Goal: Task Accomplishment & Management: Use online tool/utility

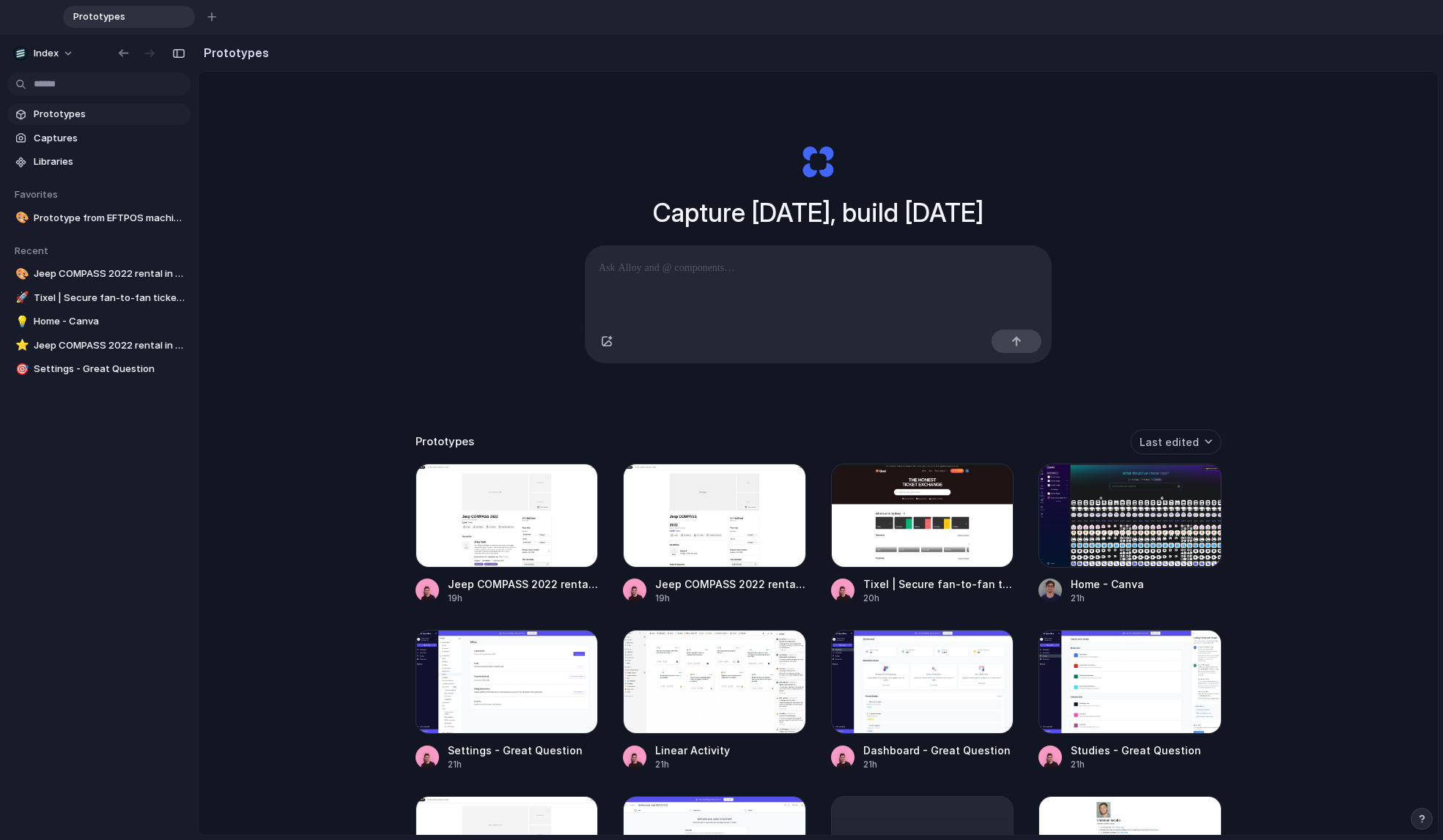
click at [473, 266] on div "Capture today, build tomorrow Clone web app Clone screenshot Start from existin…" at bounding box center [818, 509] width 1239 height 875
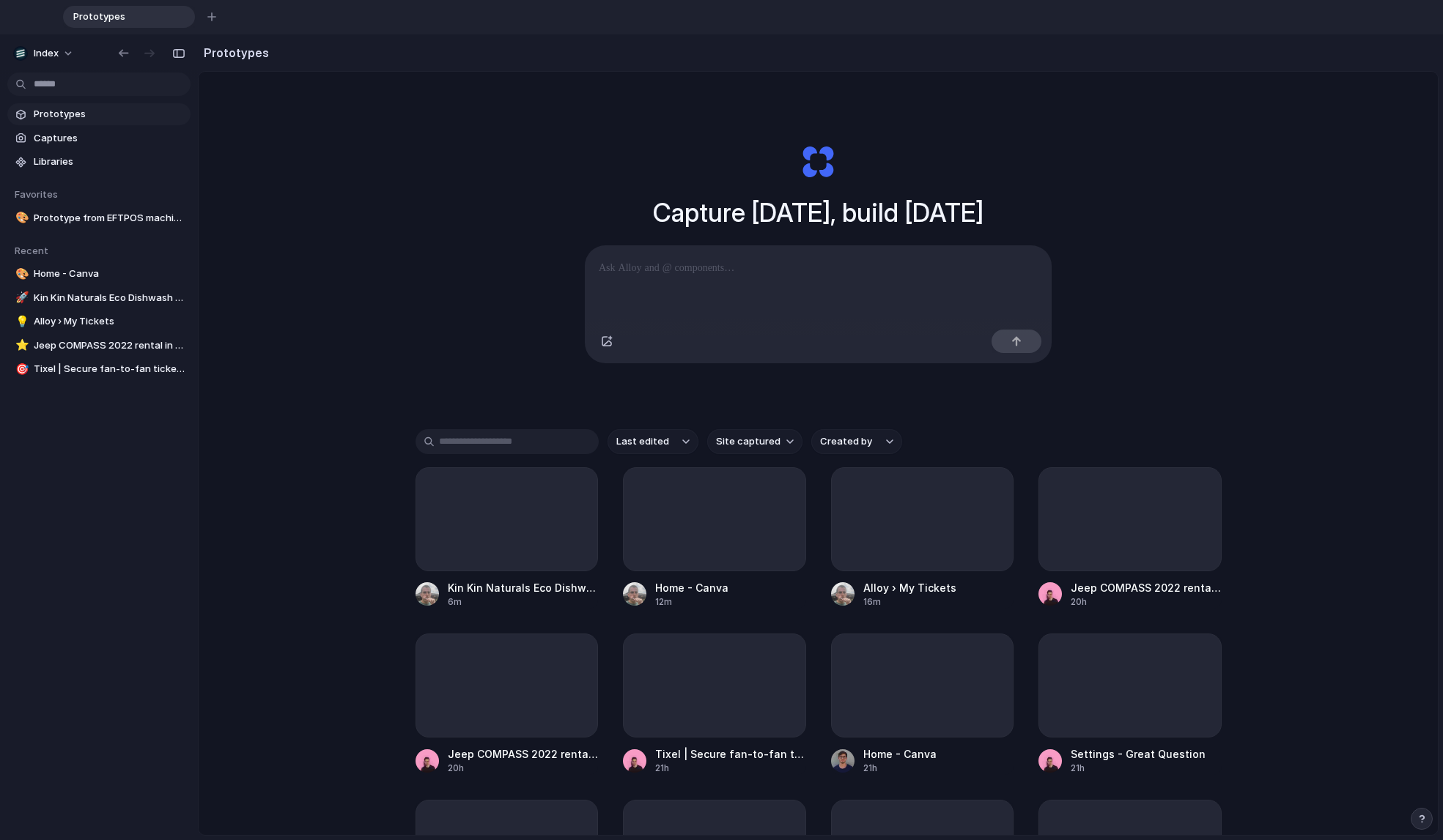
click at [481, 444] on input "text" at bounding box center [507, 441] width 183 height 24
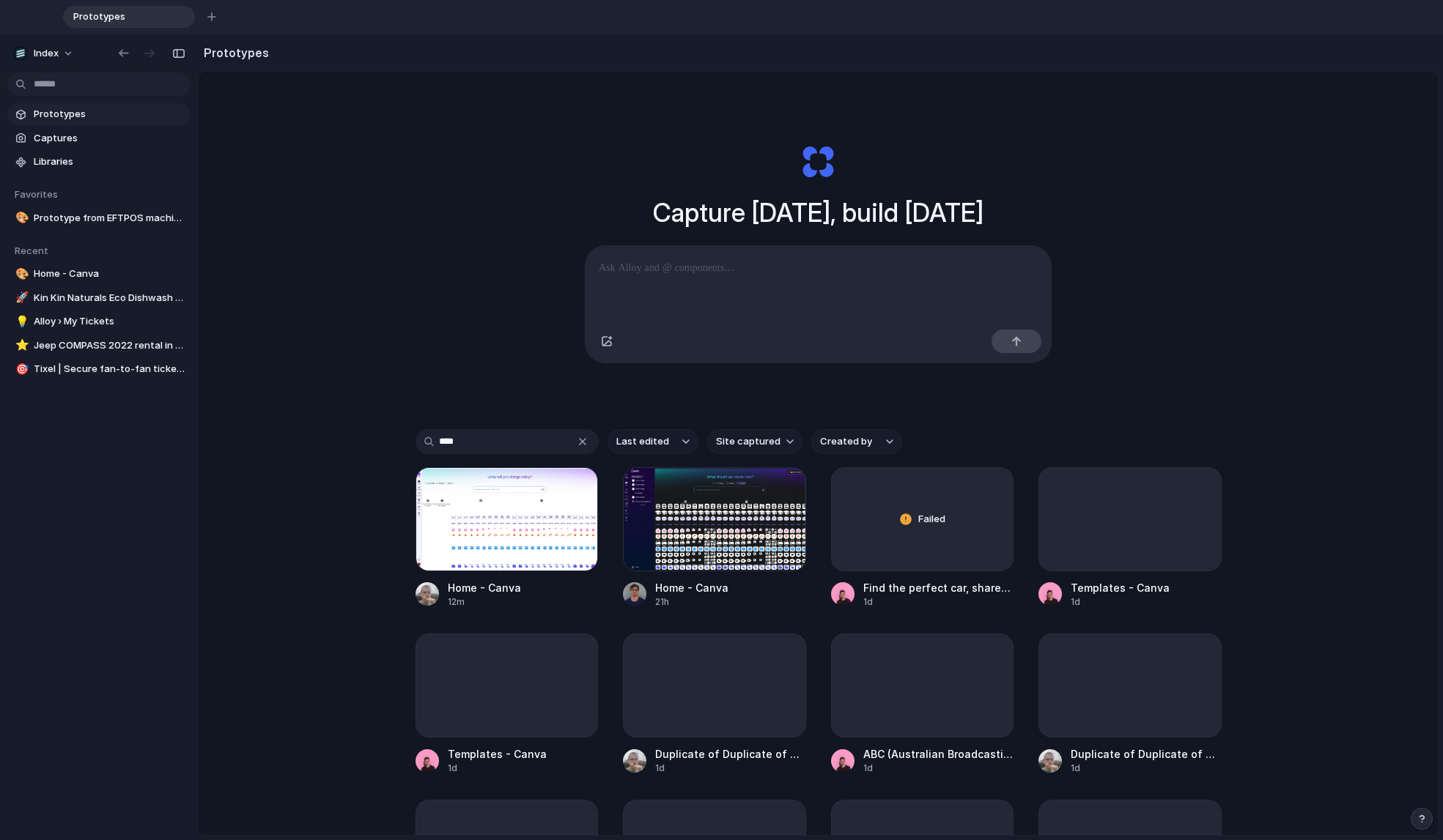
type input "*****"
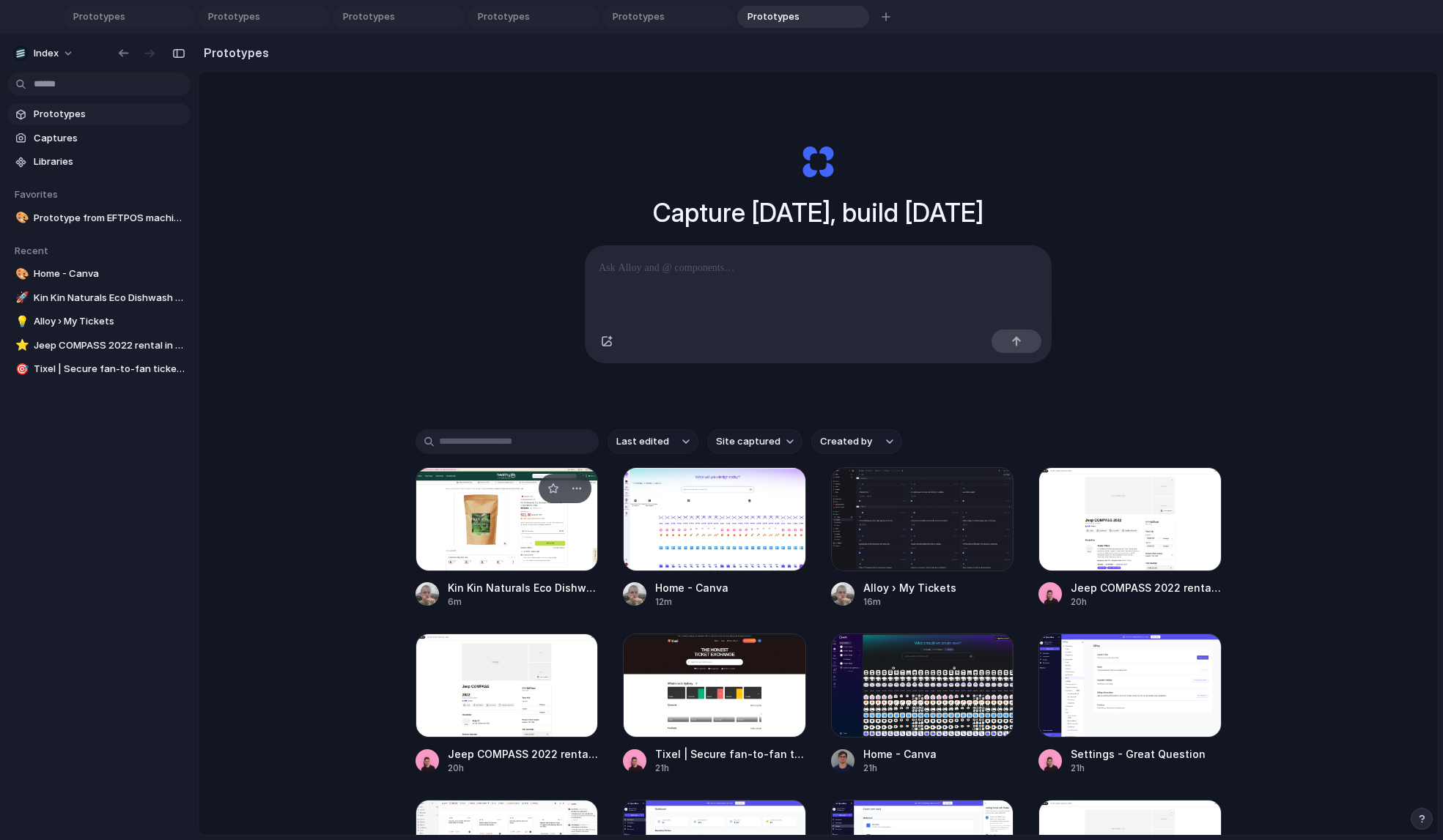
click at [460, 572] on div at bounding box center [507, 519] width 183 height 104
click at [671, 536] on div at bounding box center [714, 519] width 183 height 104
click at [637, 701] on div at bounding box center [714, 685] width 183 height 104
drag, startPoint x: 911, startPoint y: 14, endPoint x: 308, endPoint y: 14, distance: 603.0
click at [308, 14] on div "Prototypes Prototypes Prototypes Prototypes Prototypes Prototypes Kin Kin Natur…" at bounding box center [750, 16] width 1372 height 22
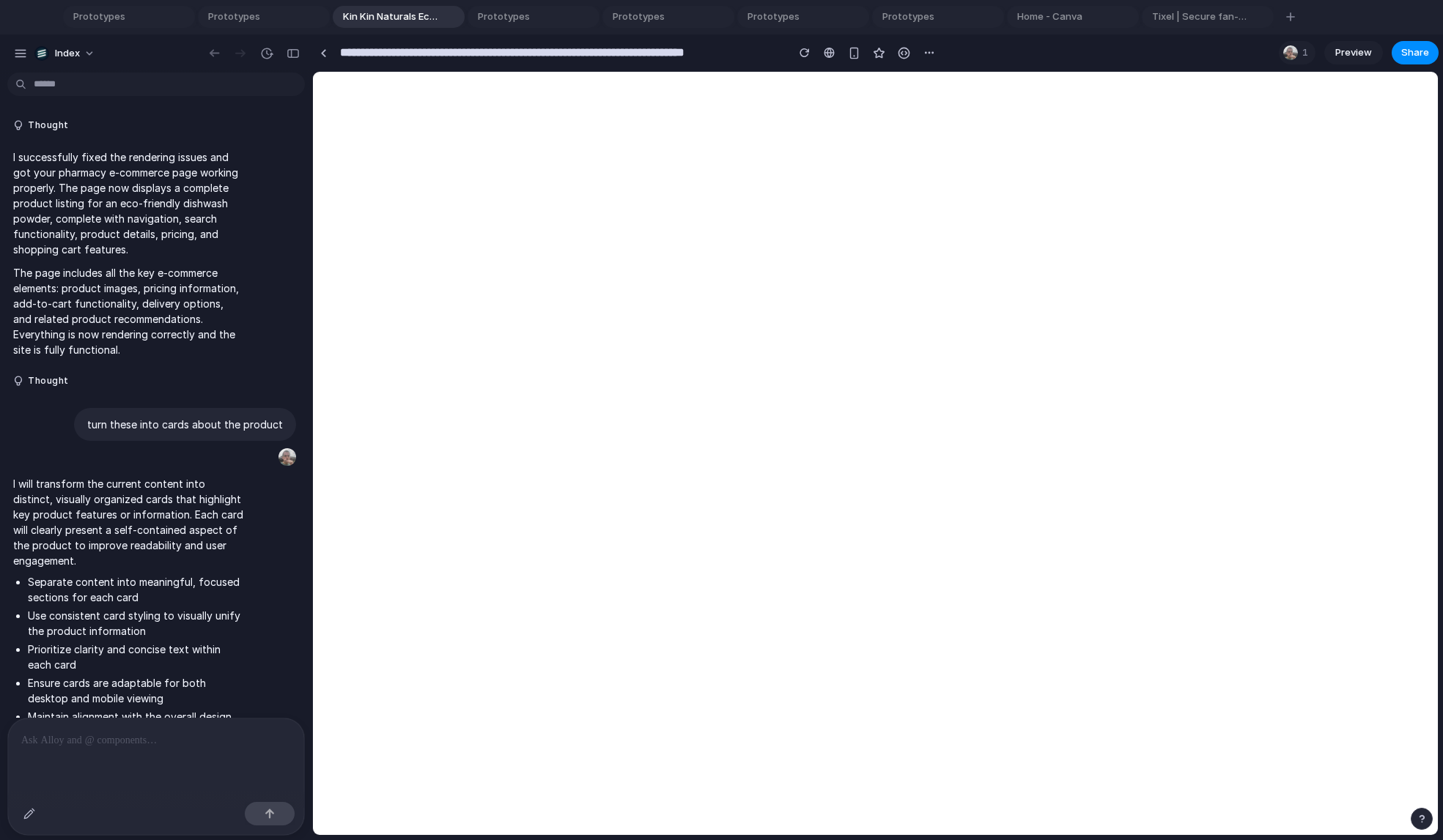
scroll to position [793, 0]
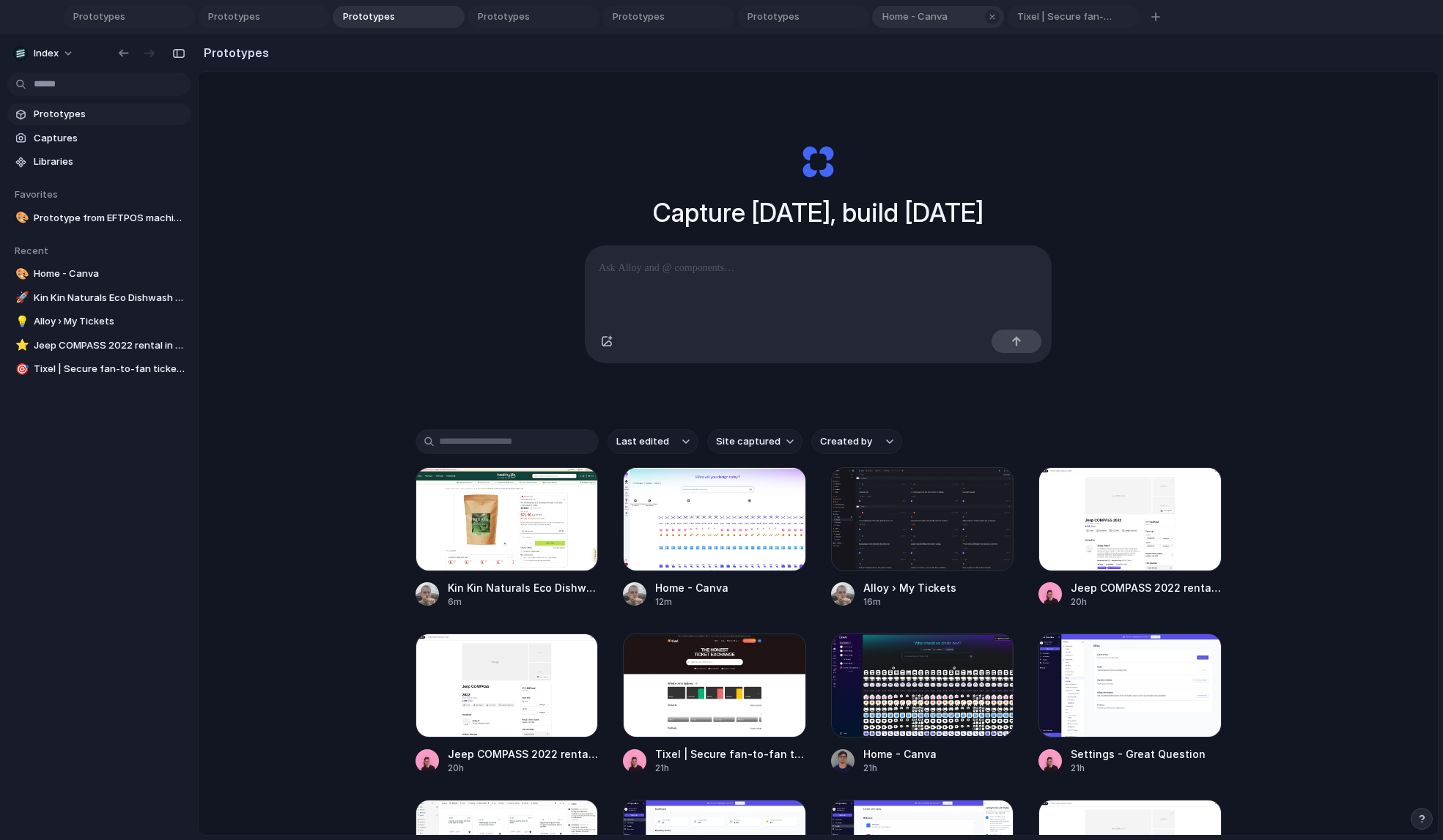
click at [964, 17] on span "Home - Canva" at bounding box center [928, 17] width 104 height 14
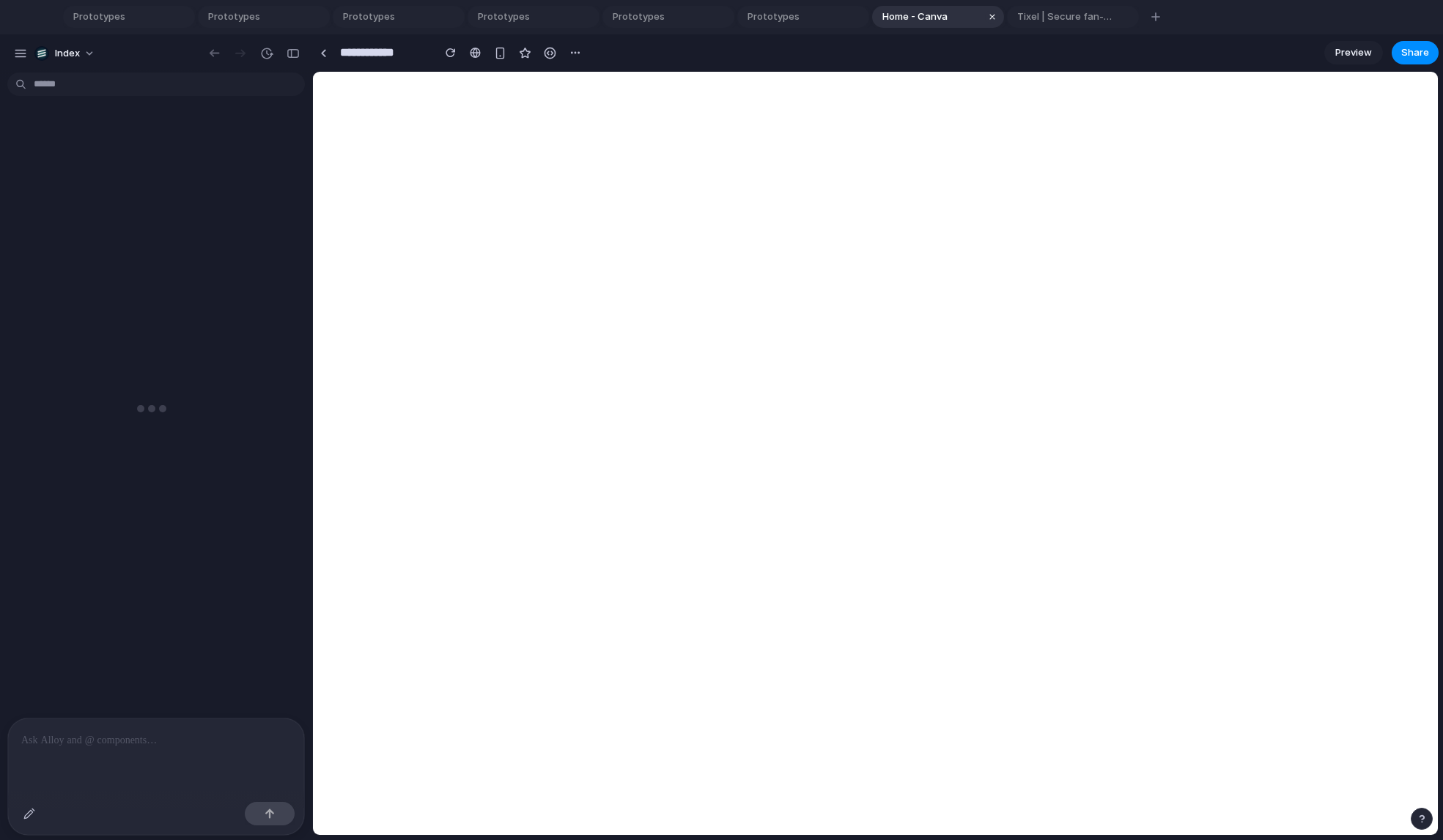
type input "**********"
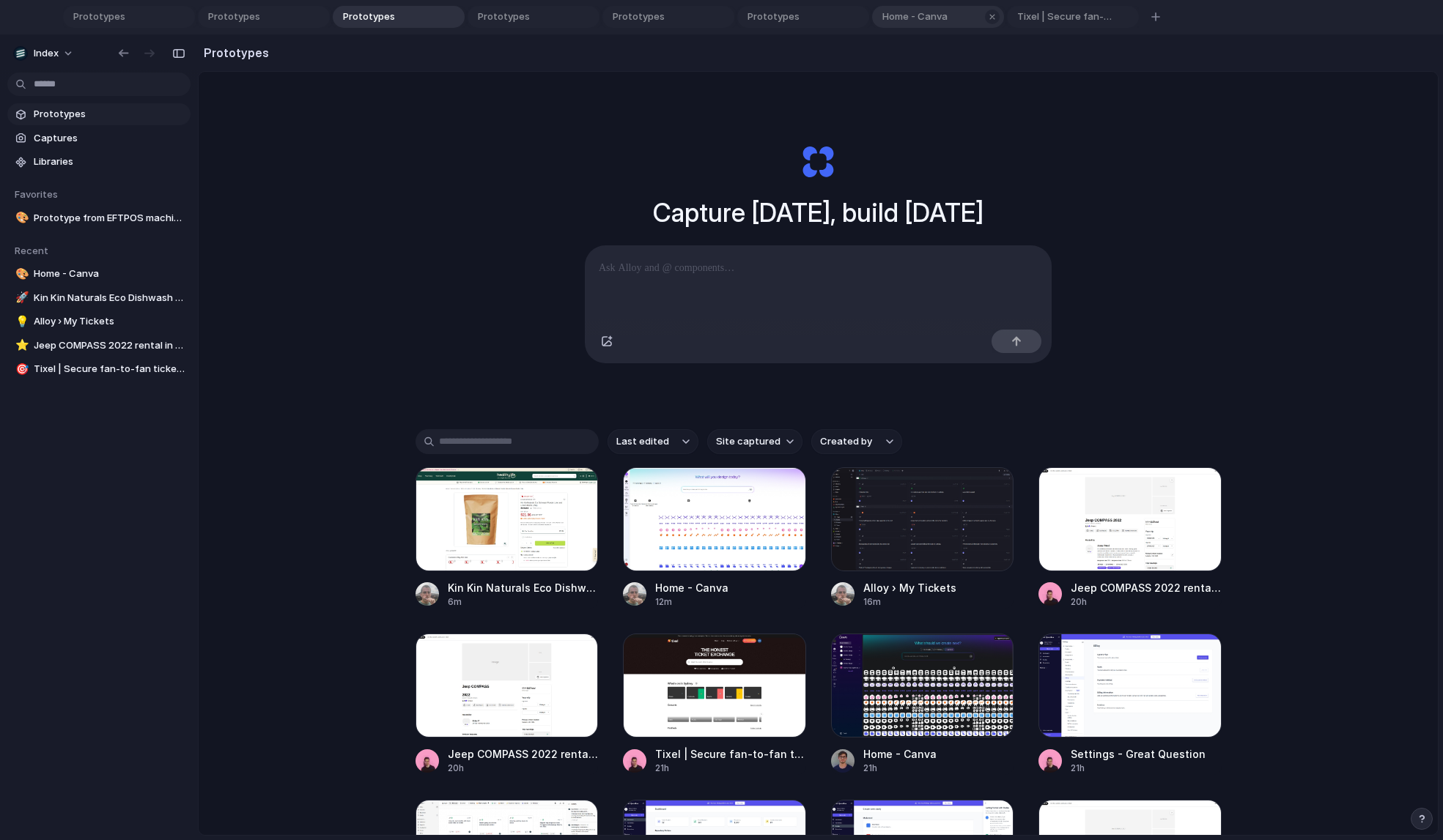
click at [935, 12] on span "Home - Canva" at bounding box center [928, 17] width 104 height 14
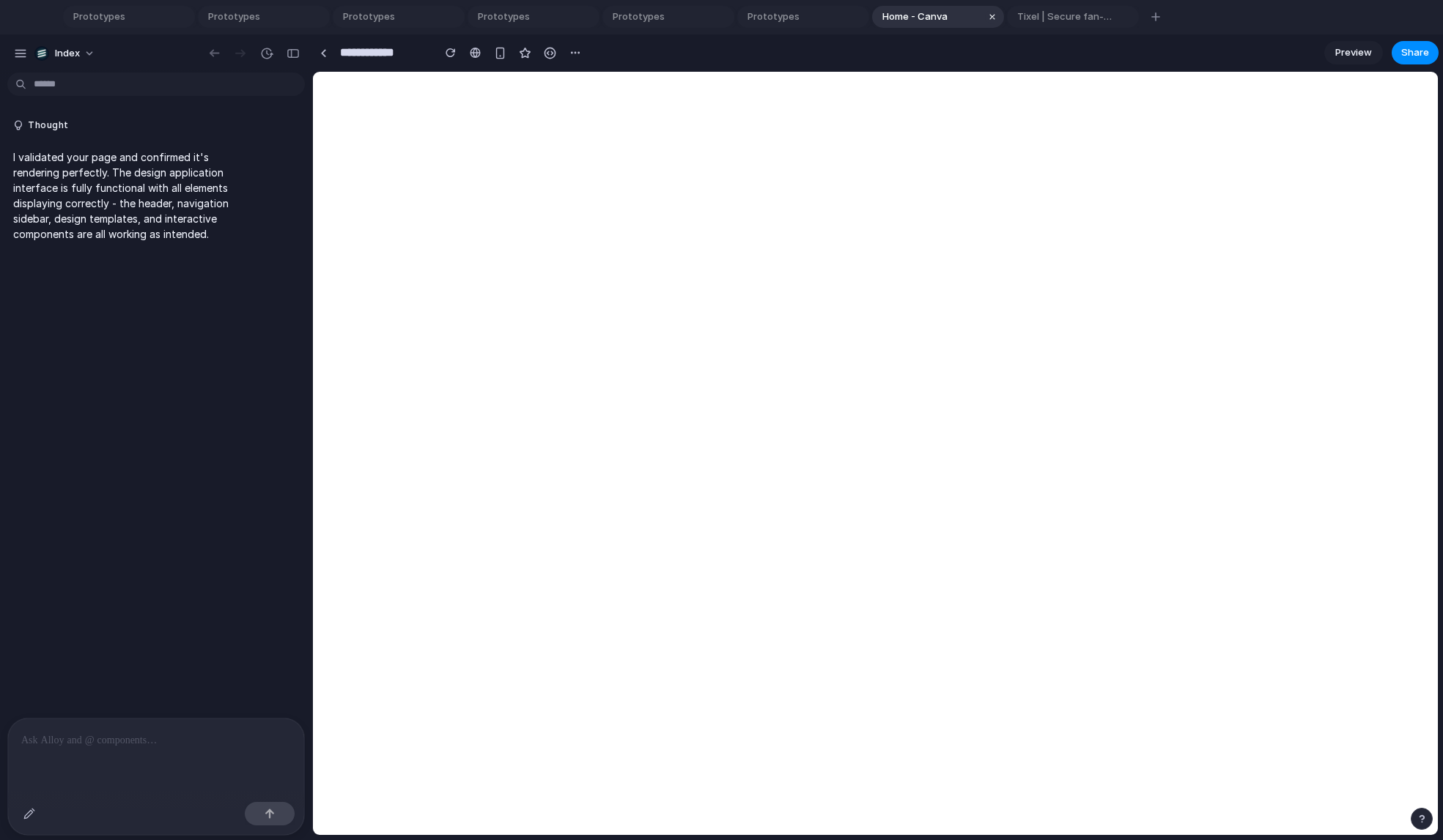
type input "**********"
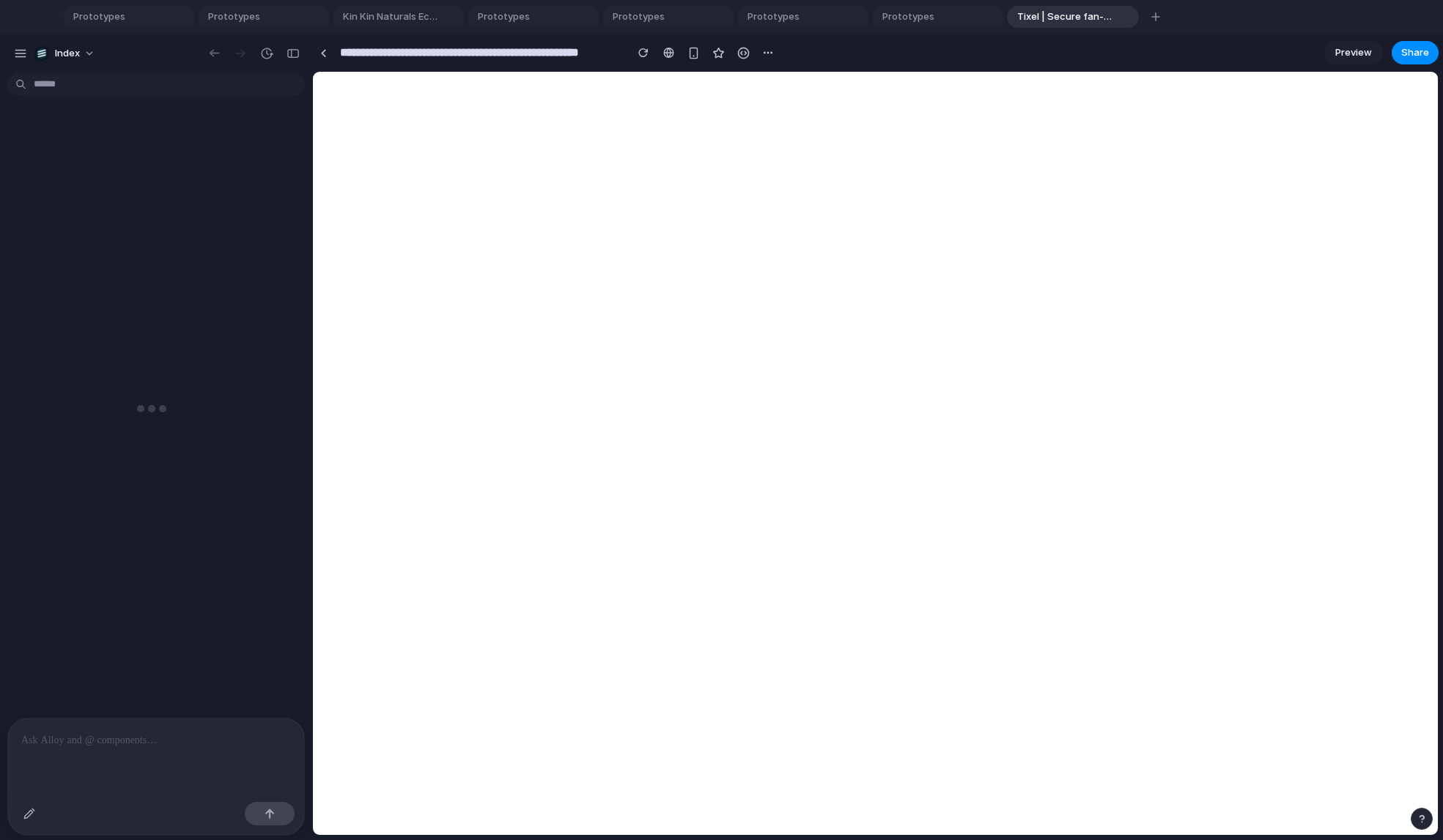
type input "**********"
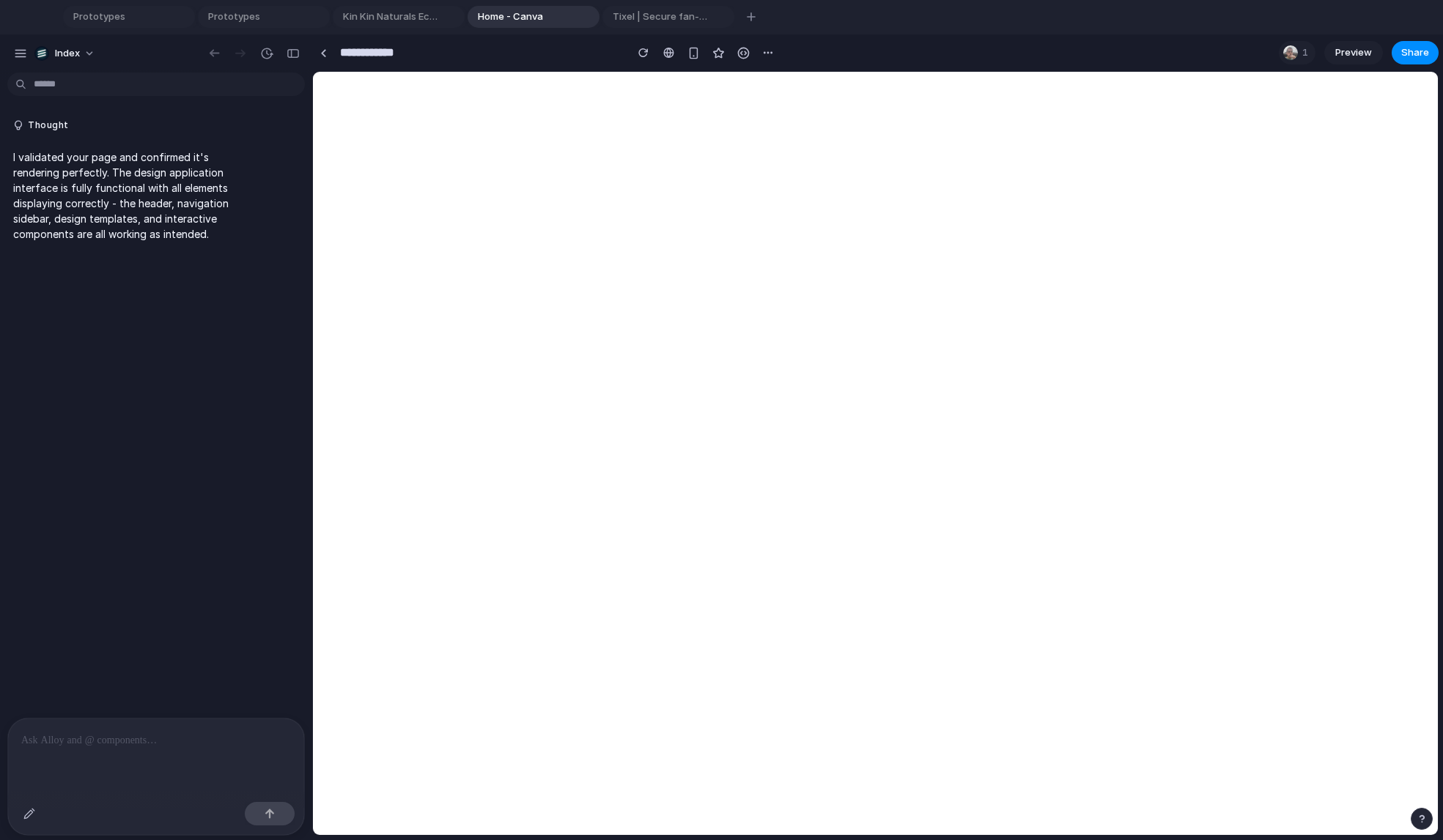
type input "**********"
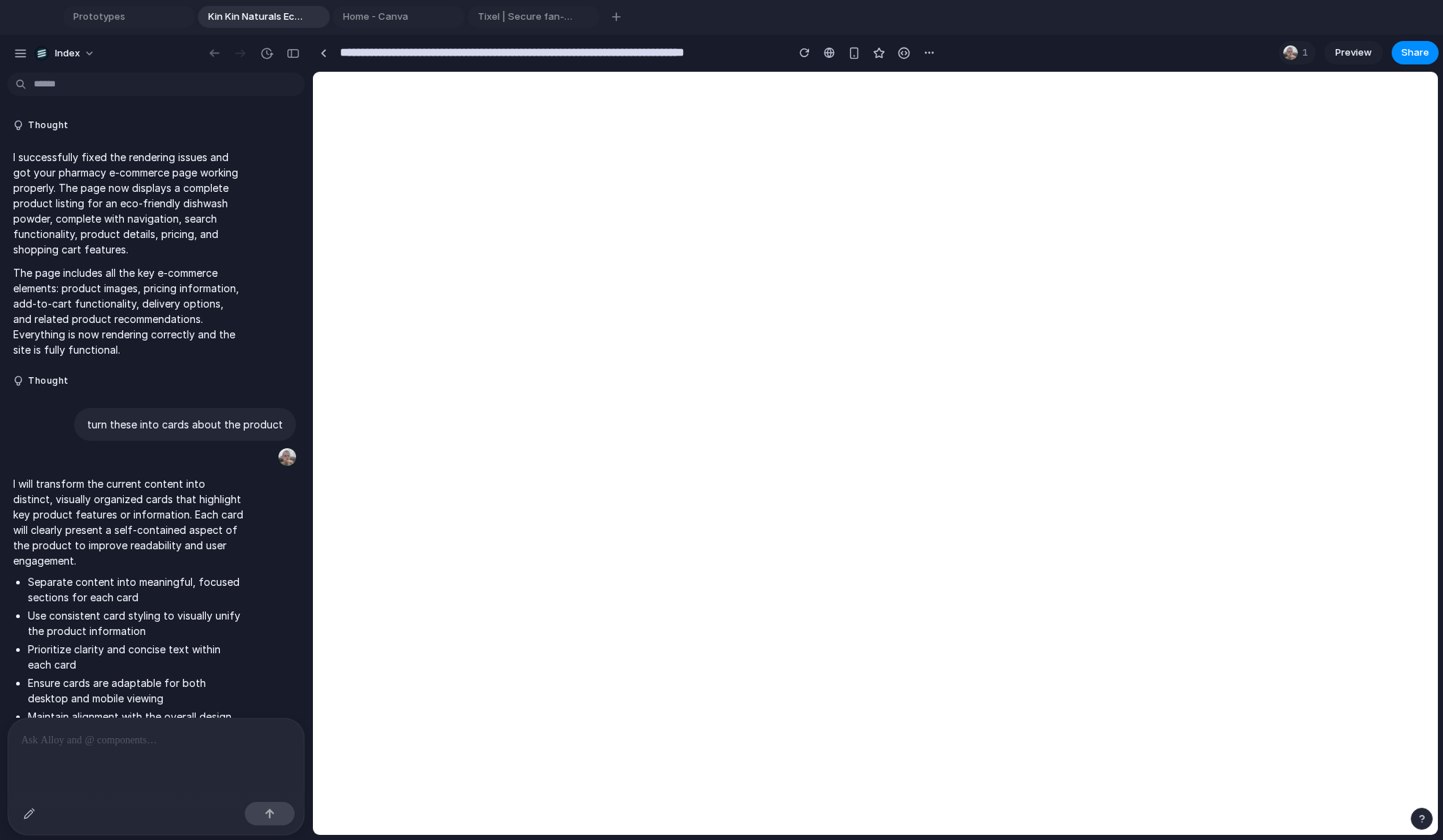
scroll to position [793, 0]
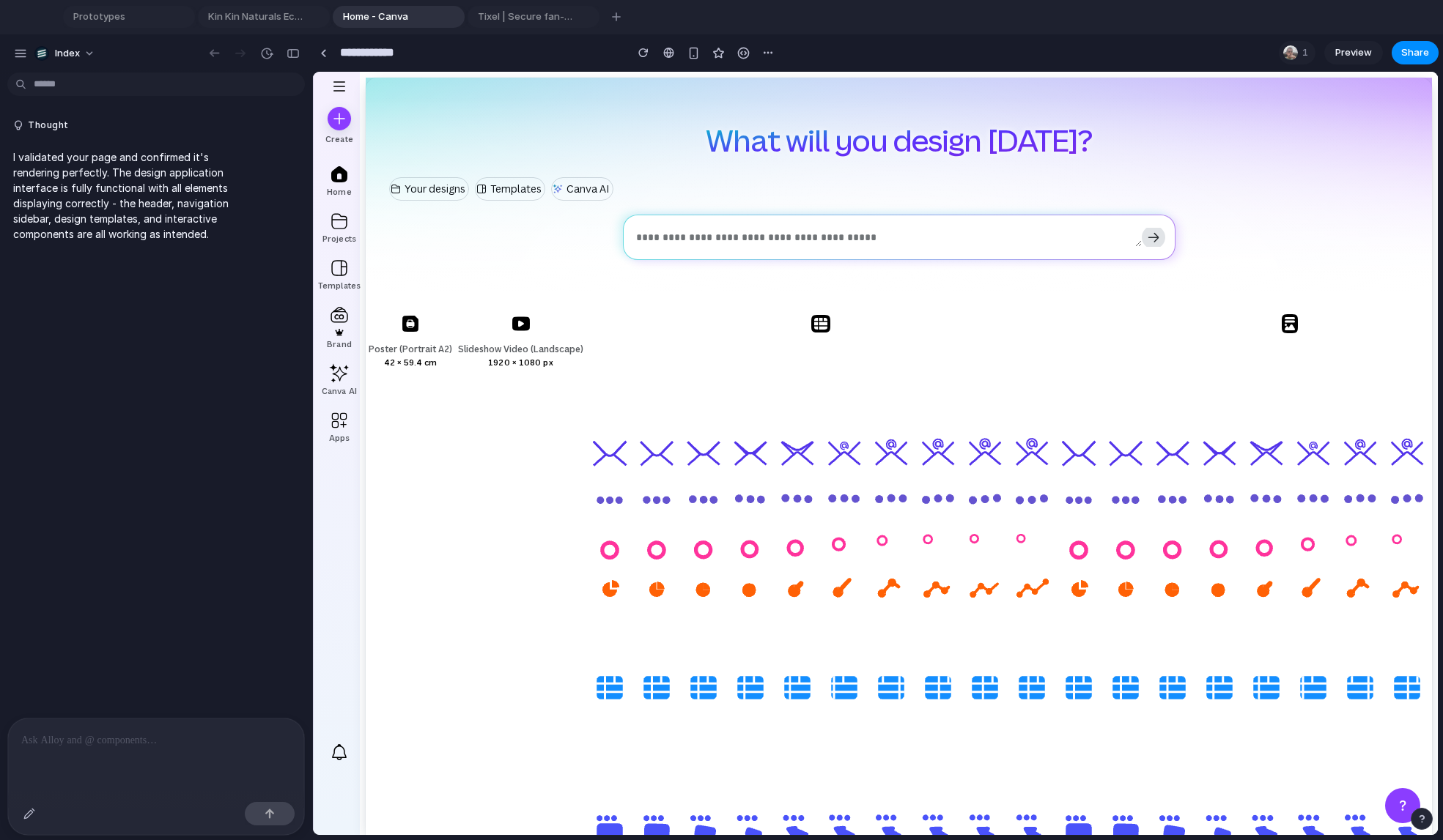
type input "**********"
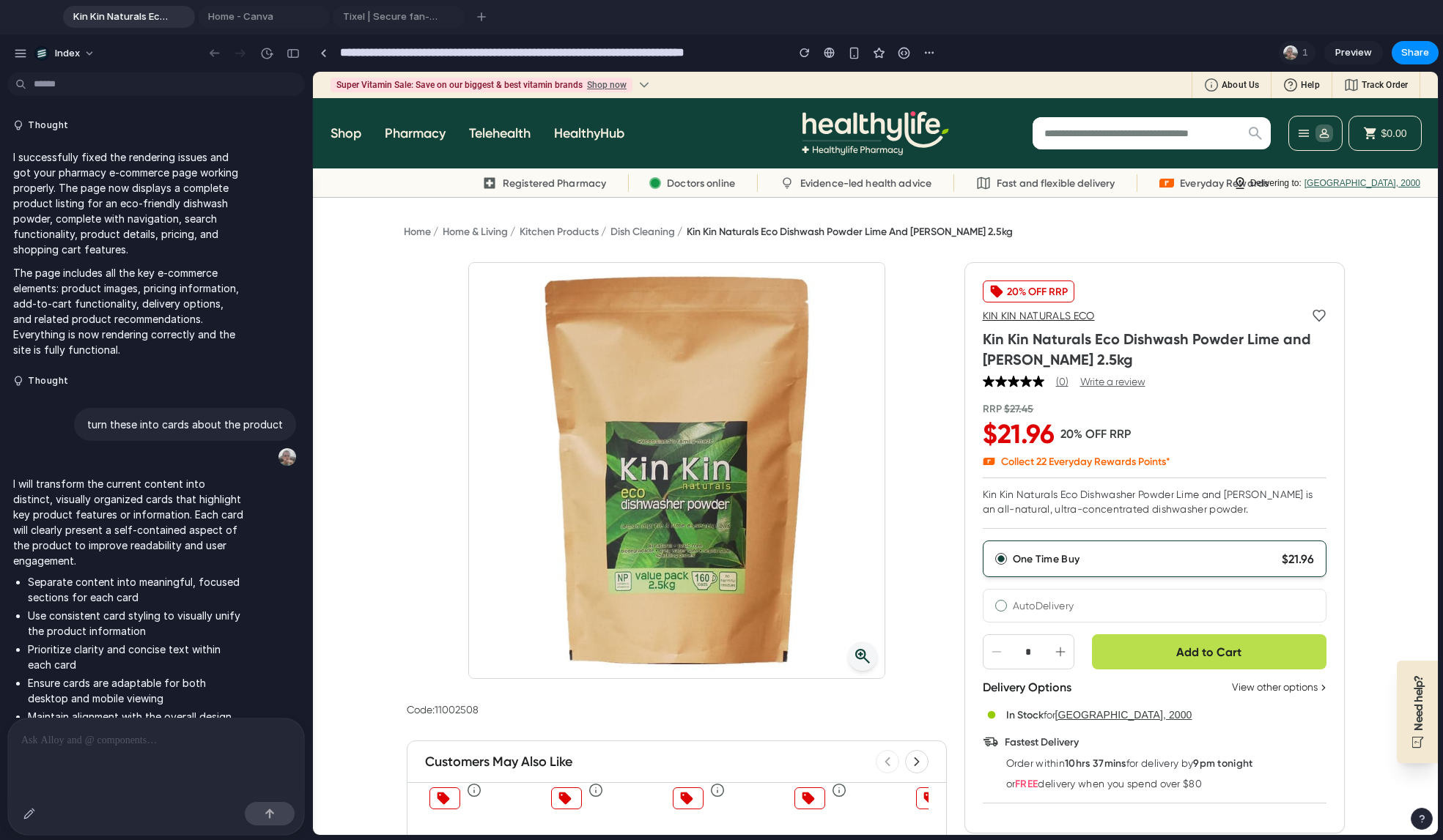
scroll to position [793, 0]
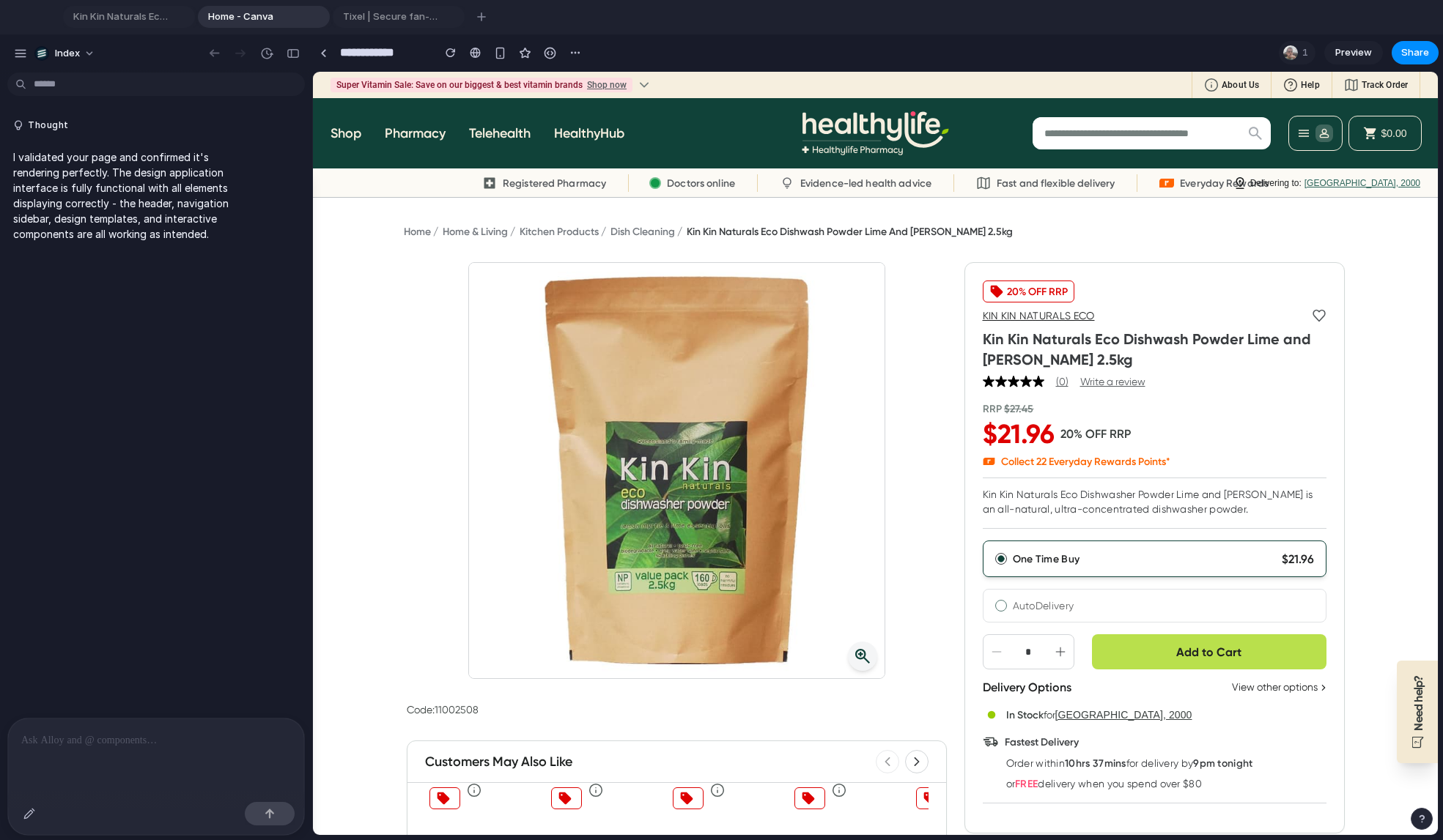
type input "**********"
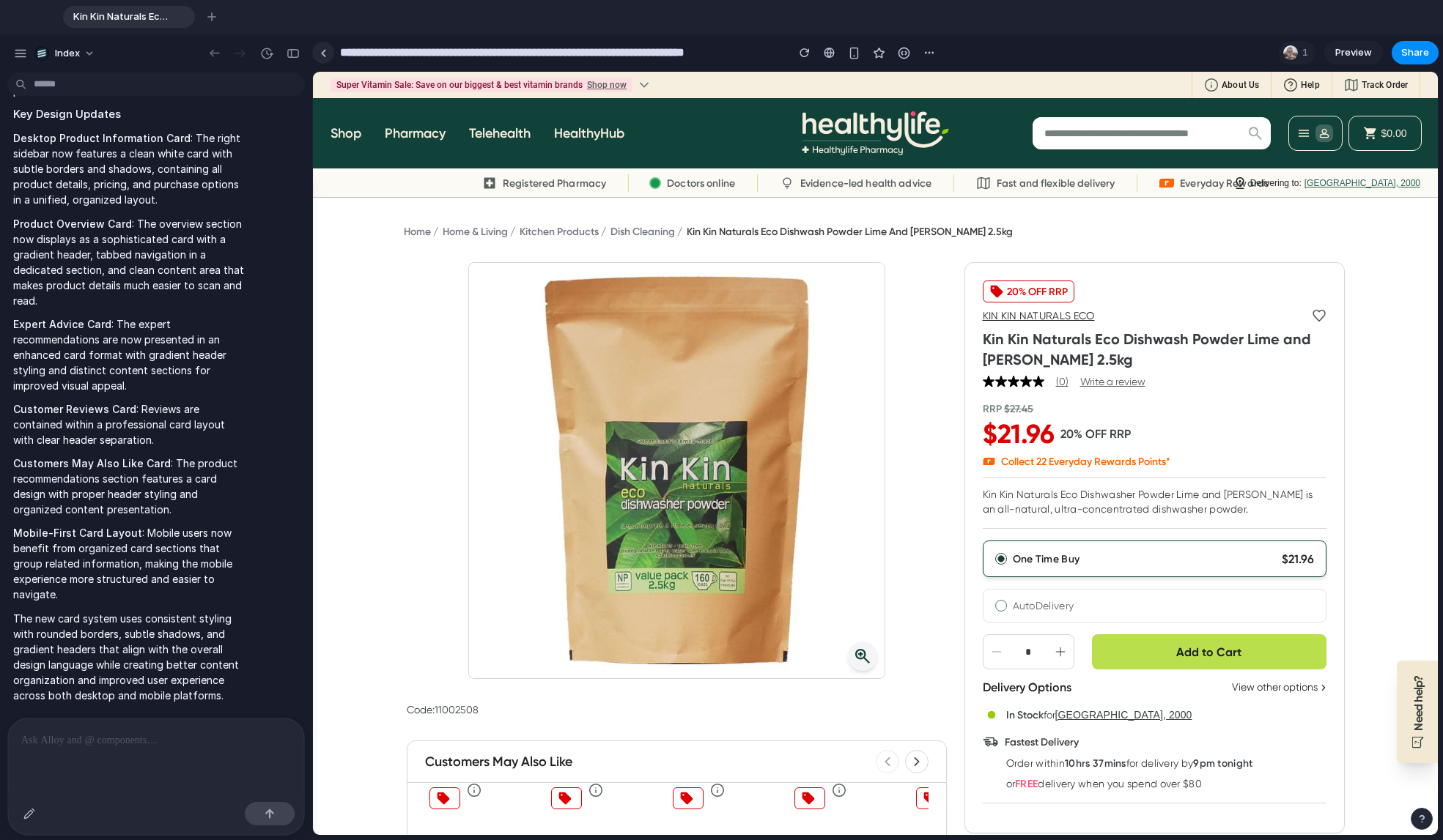
click at [327, 54] on link at bounding box center [323, 53] width 22 height 22
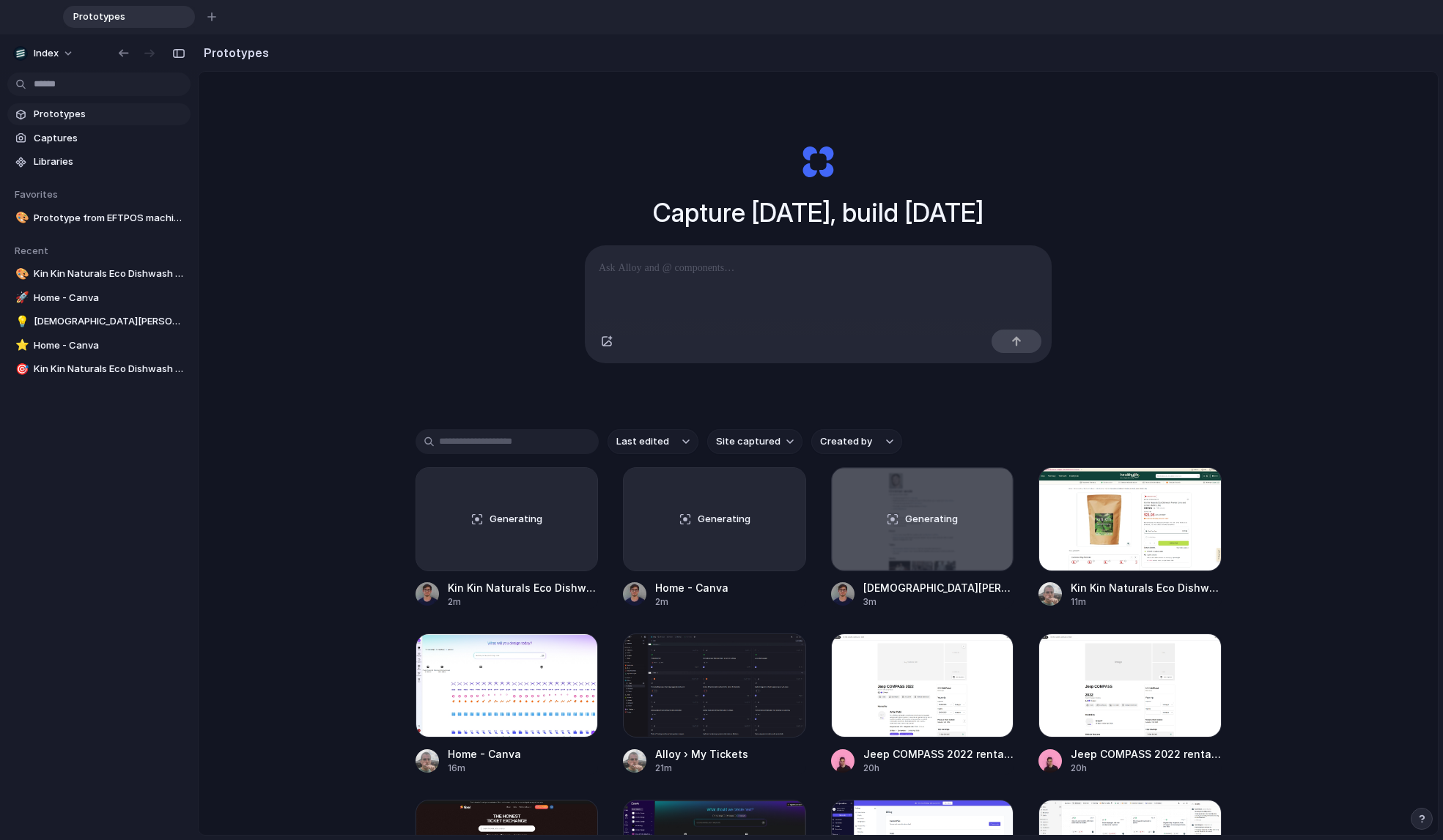
click at [432, 290] on div "Capture today, build tomorrow Clone web app Clone screenshot Start from existin…" at bounding box center [818, 509] width 1239 height 875
click at [757, 441] on span "Site captured" at bounding box center [748, 441] width 64 height 14
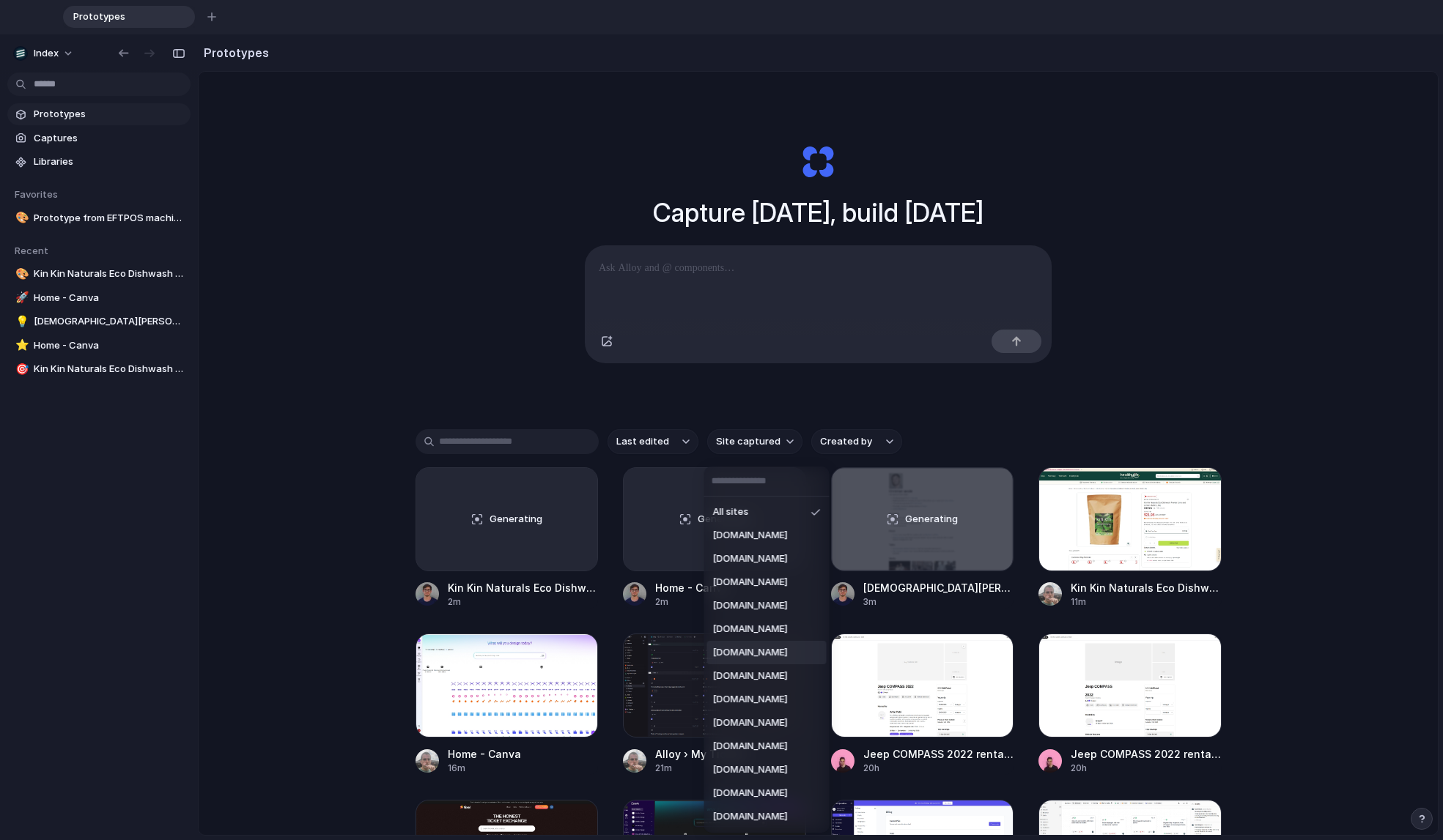
click at [769, 647] on li "index.inc" at bounding box center [767, 652] width 120 height 24
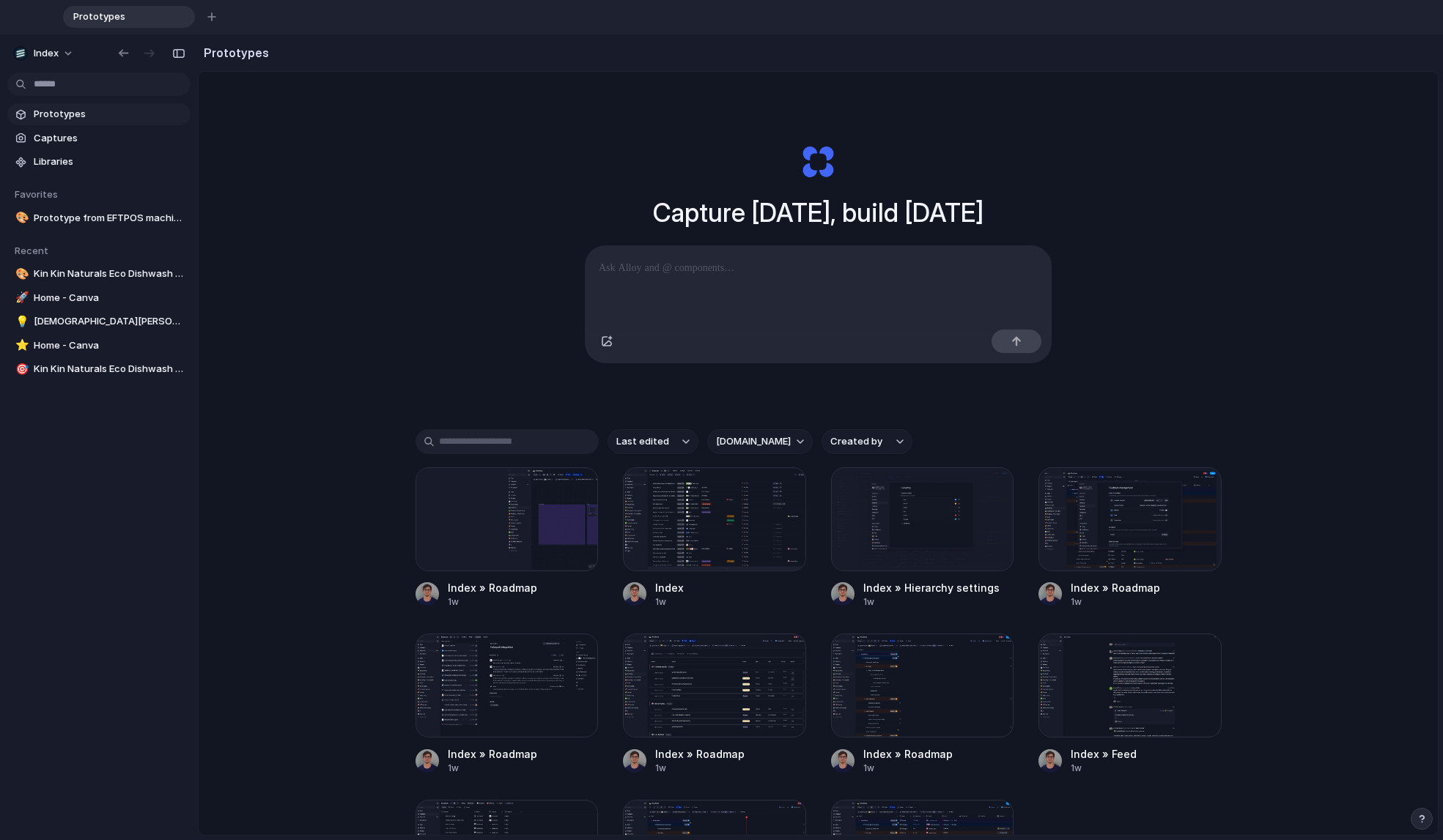
click at [741, 449] on span "index.inc" at bounding box center [753, 441] width 74 height 14
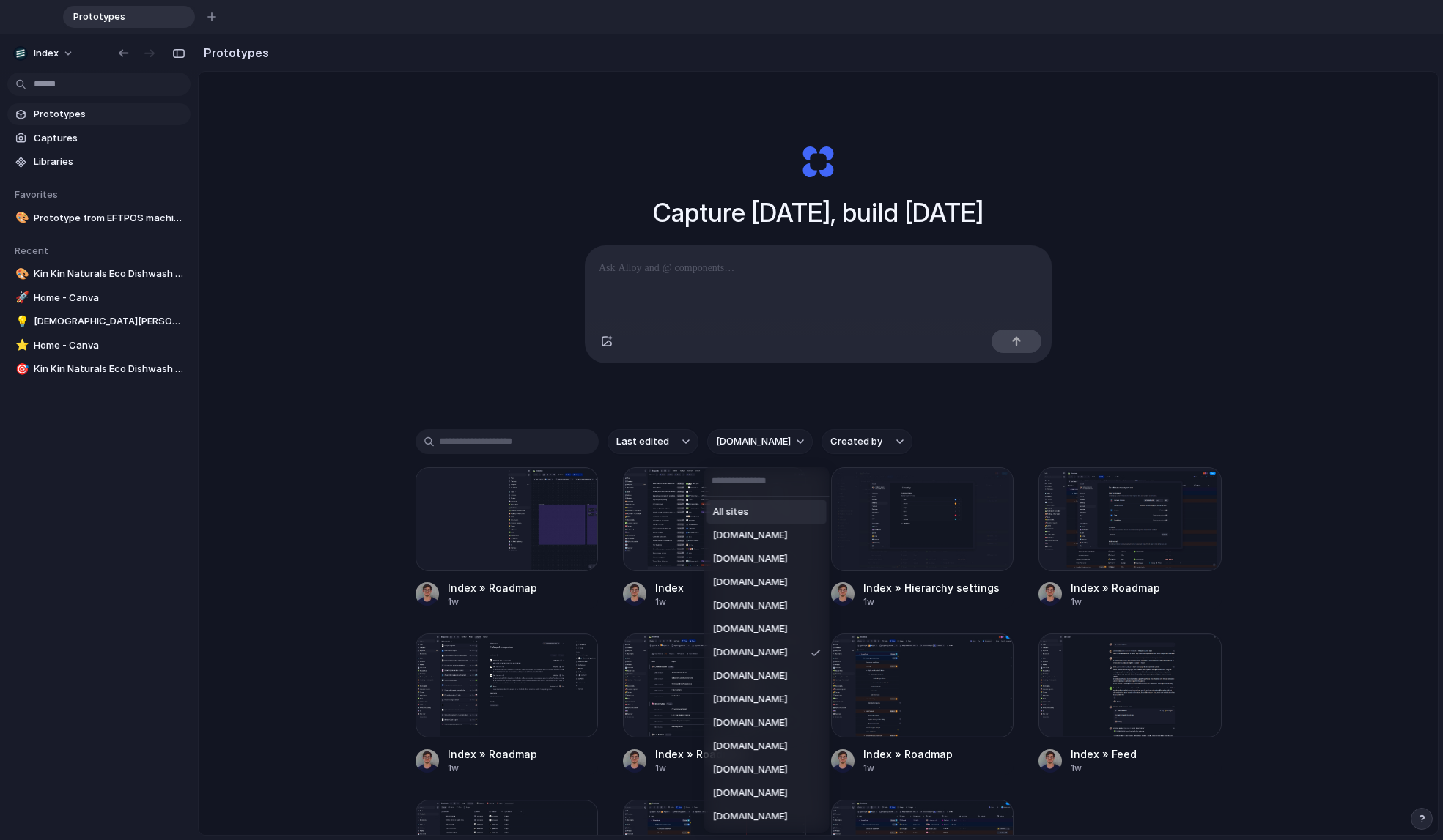
click at [741, 449] on div "All sites canva.com christianiacullo.com google.com healthylife.com.au safetycu…" at bounding box center [722, 420] width 1443 height 840
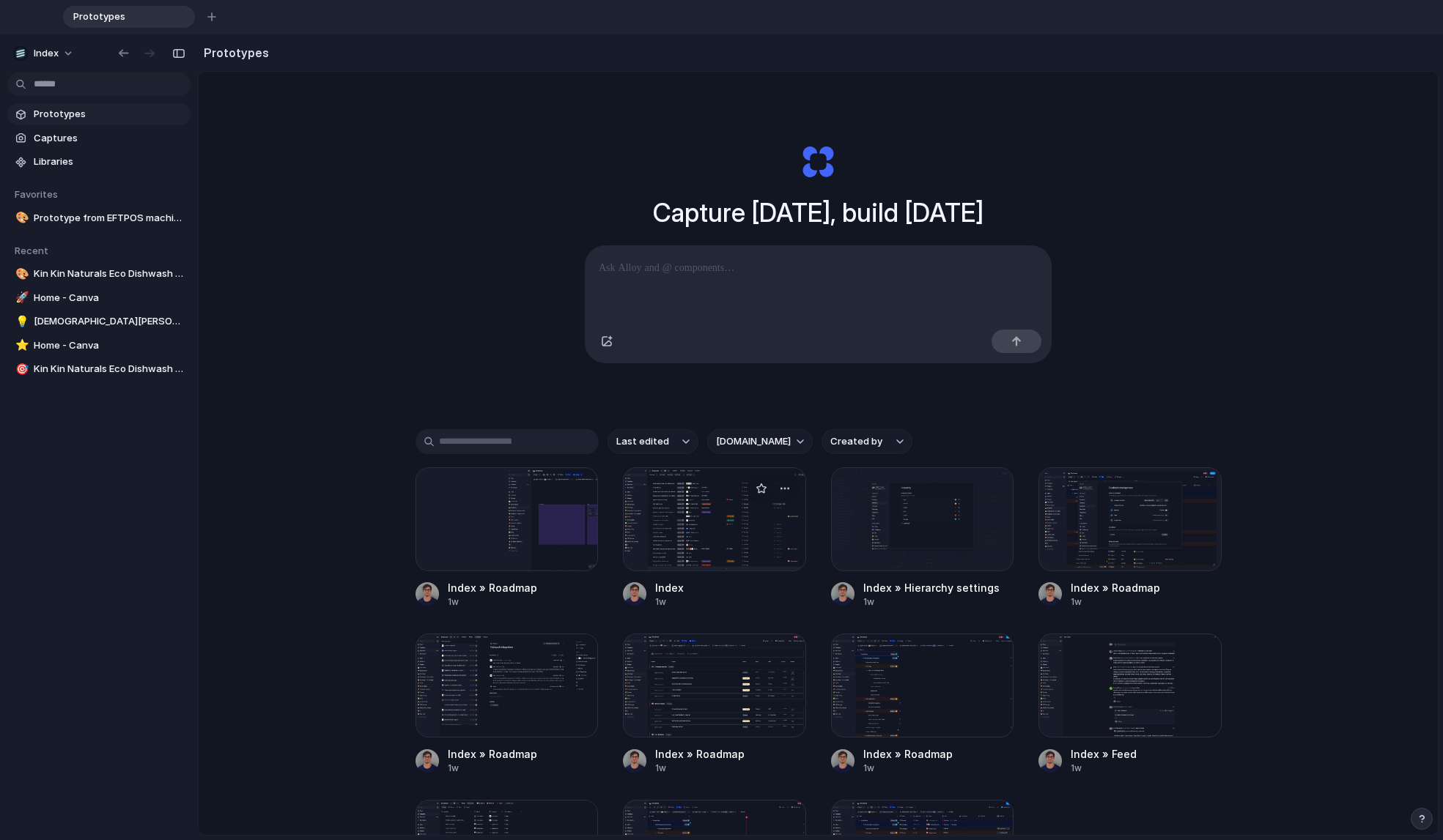
scroll to position [205, 0]
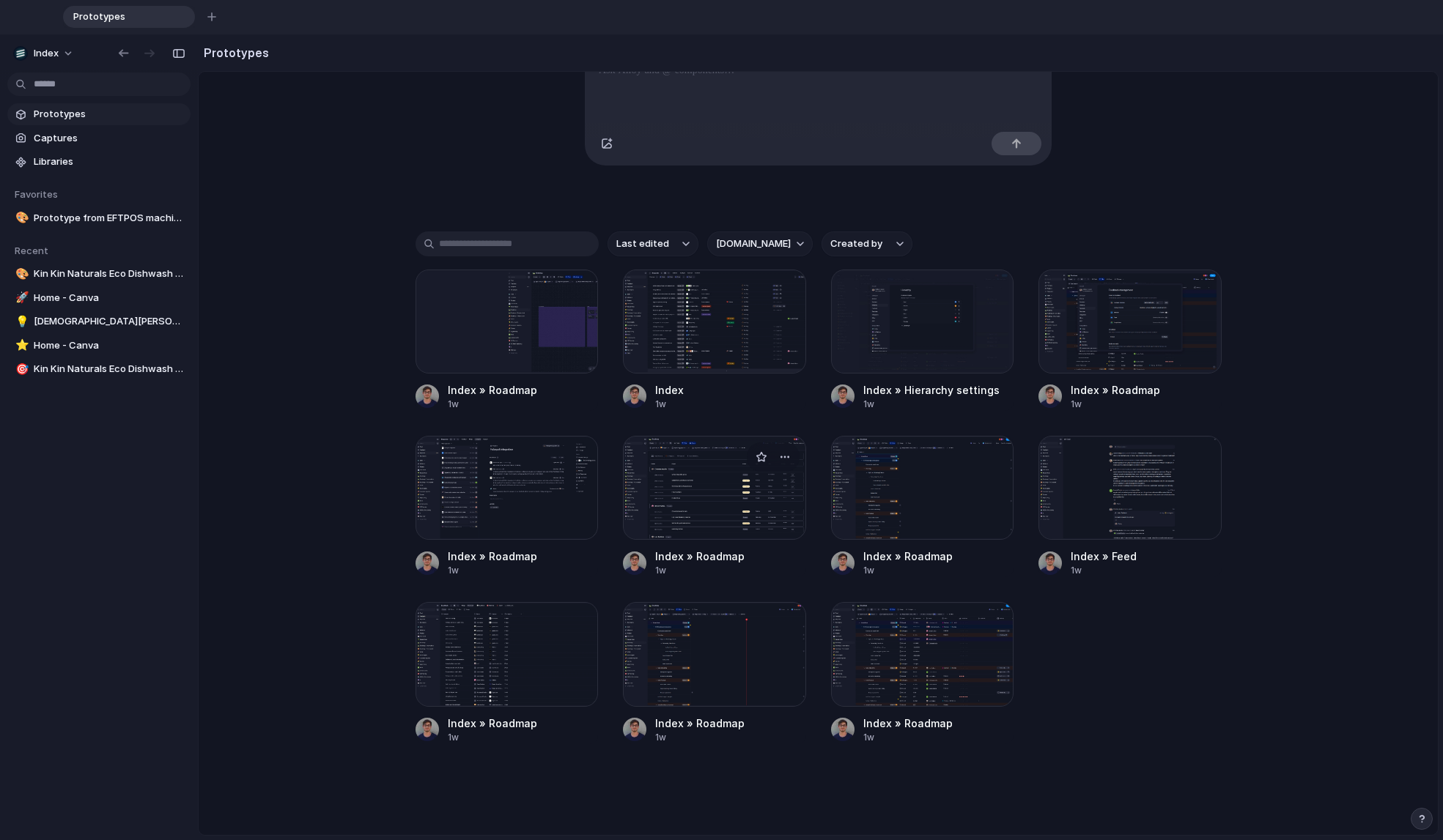
click at [732, 521] on div at bounding box center [714, 488] width 183 height 104
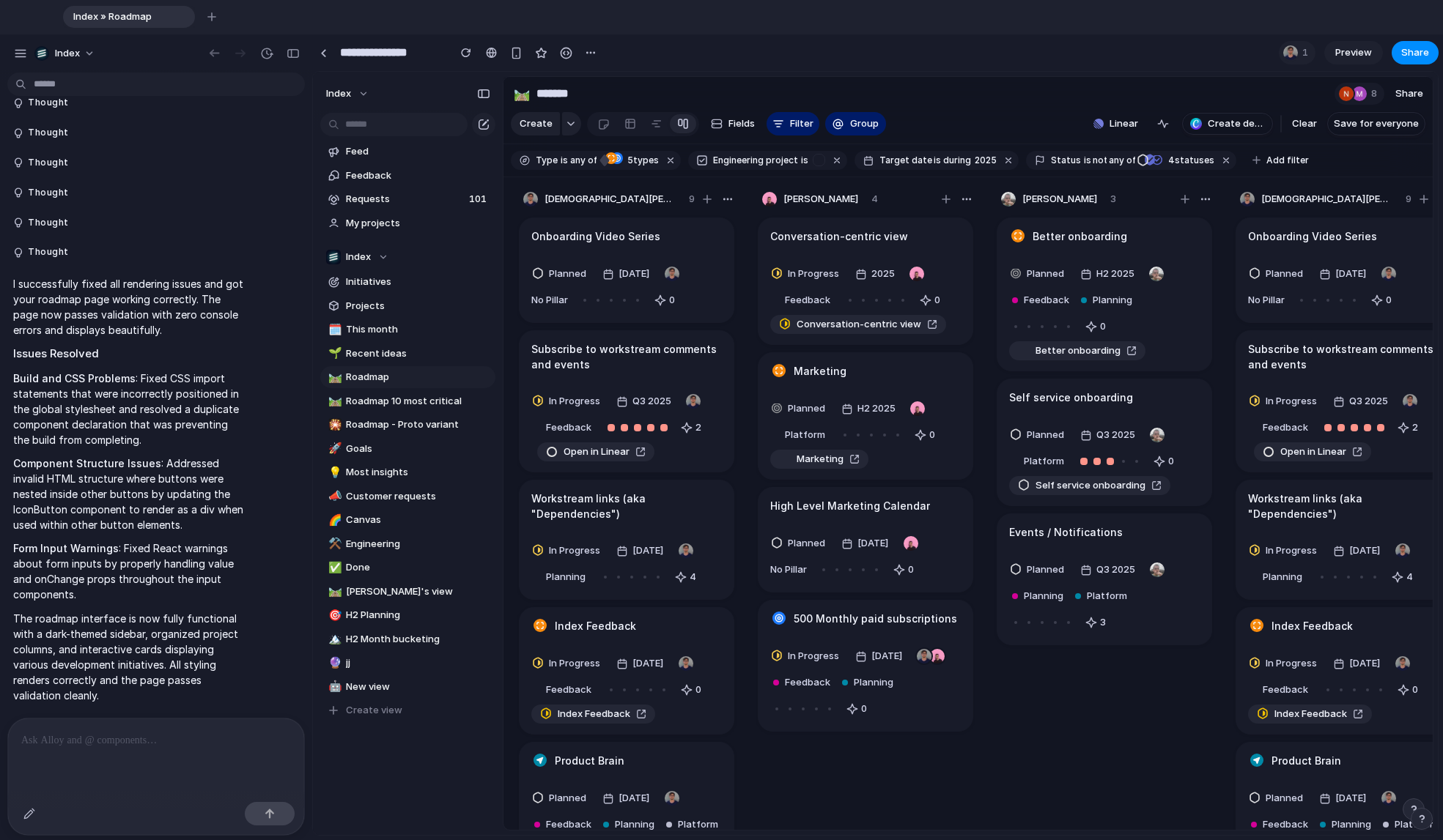
click at [74, 748] on div at bounding box center [156, 758] width 296 height 78
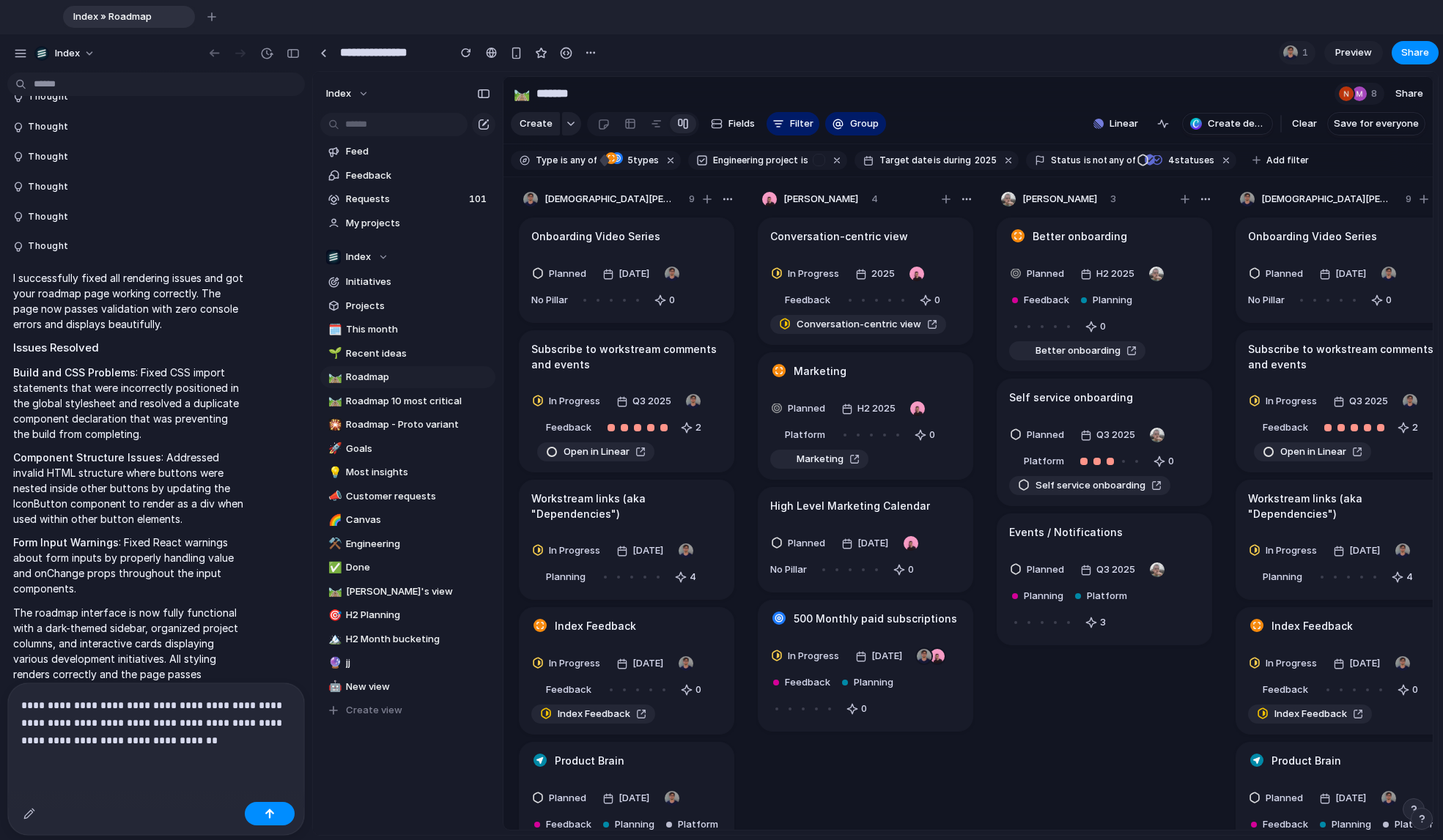
scroll to position [851, 0]
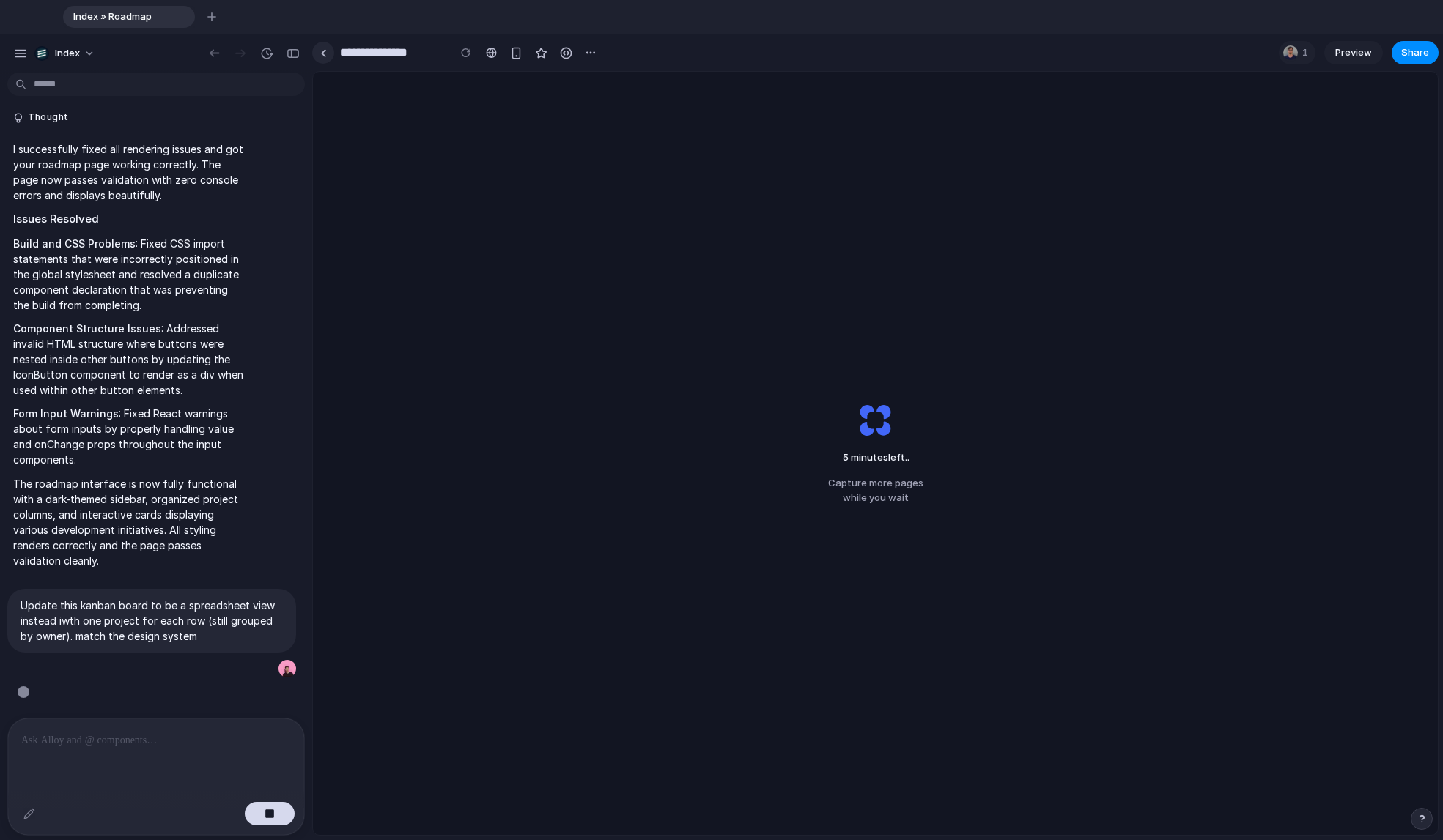
click at [327, 55] on link at bounding box center [323, 53] width 22 height 22
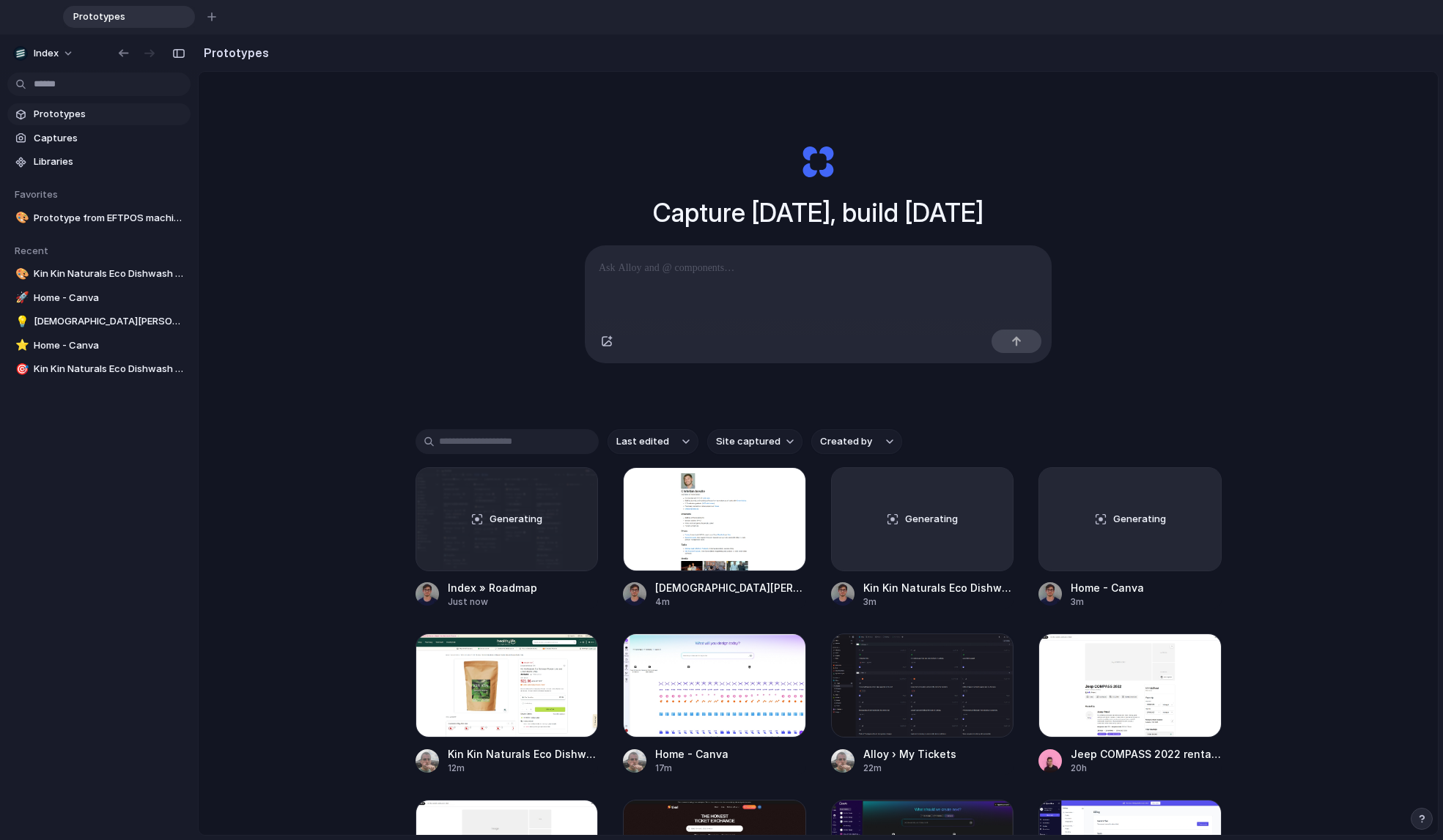
click at [286, 410] on div "Capture today, build tomorrow Clone web app Clone screenshot Start from existin…" at bounding box center [818, 509] width 1239 height 875
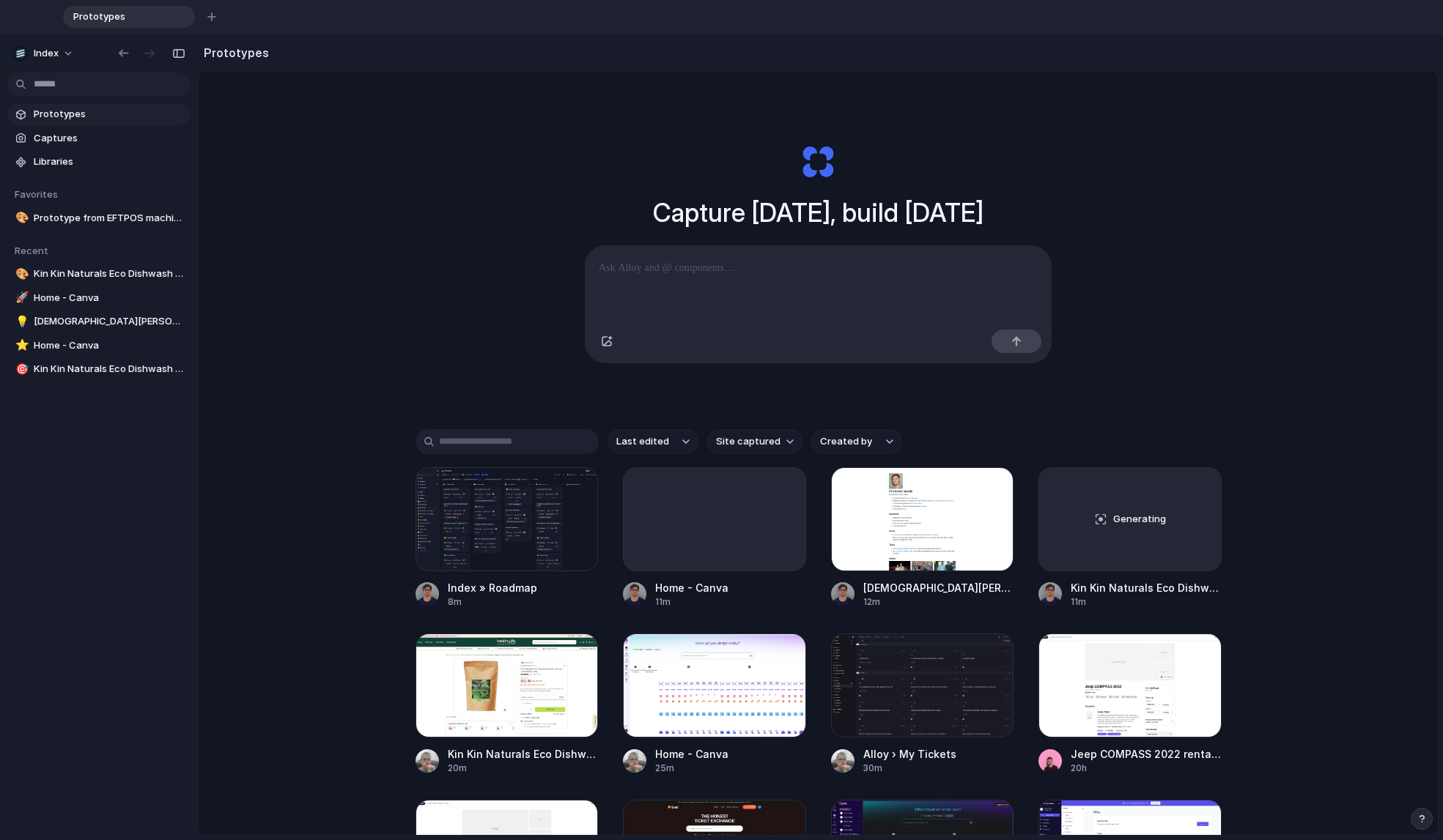
click at [365, 356] on div "Capture today, build tomorrow Clone web app Clone screenshot Start from existin…" at bounding box center [818, 509] width 1239 height 875
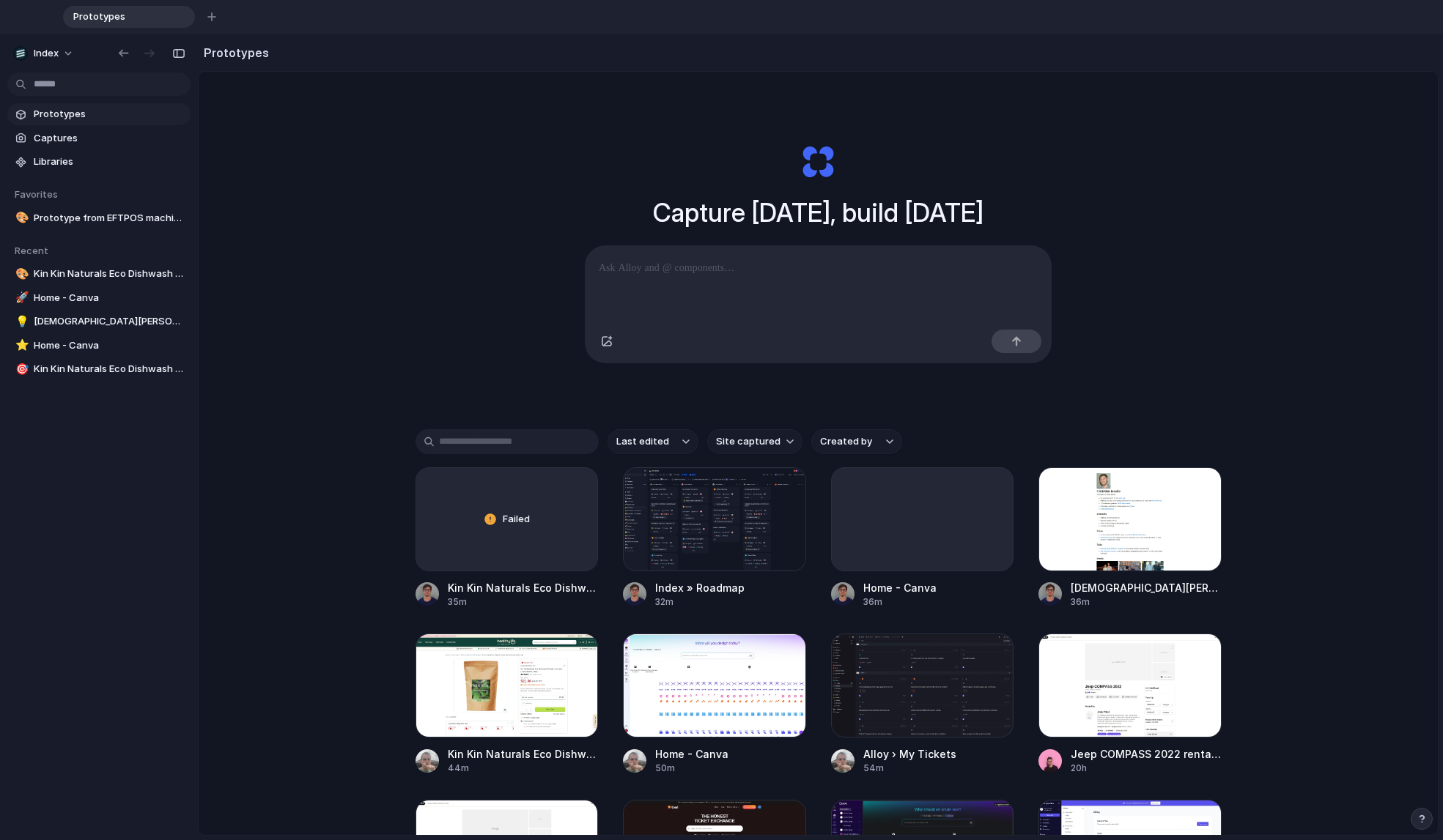
click at [483, 313] on div "Capture today, build tomorrow Clone web app Clone screenshot Start from existin…" at bounding box center [818, 509] width 1239 height 875
click at [533, 230] on div "Capture today, build tomorrow Clone web app Clone screenshot Start from existin…" at bounding box center [818, 254] width 586 height 328
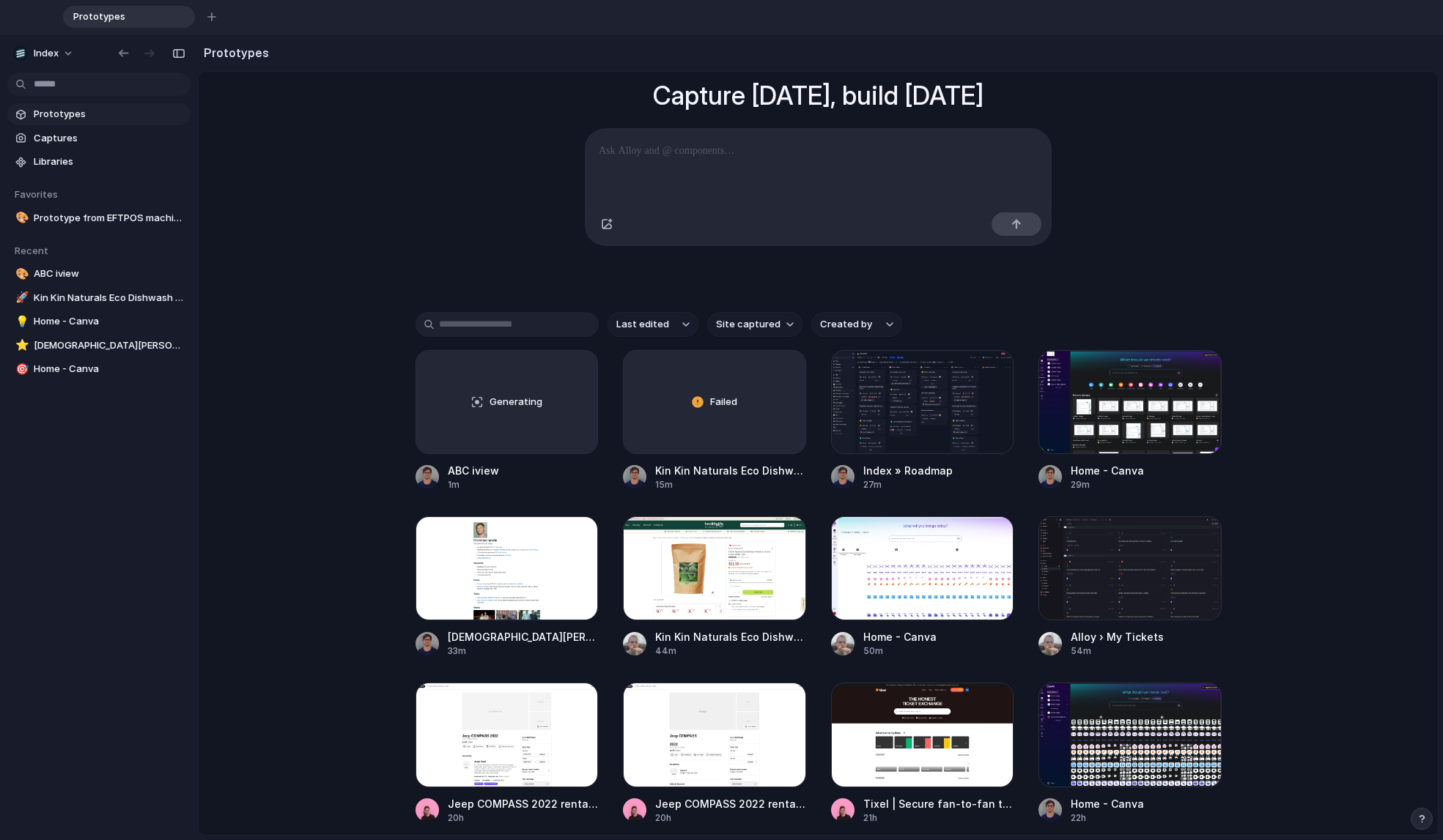
scroll to position [141, 0]
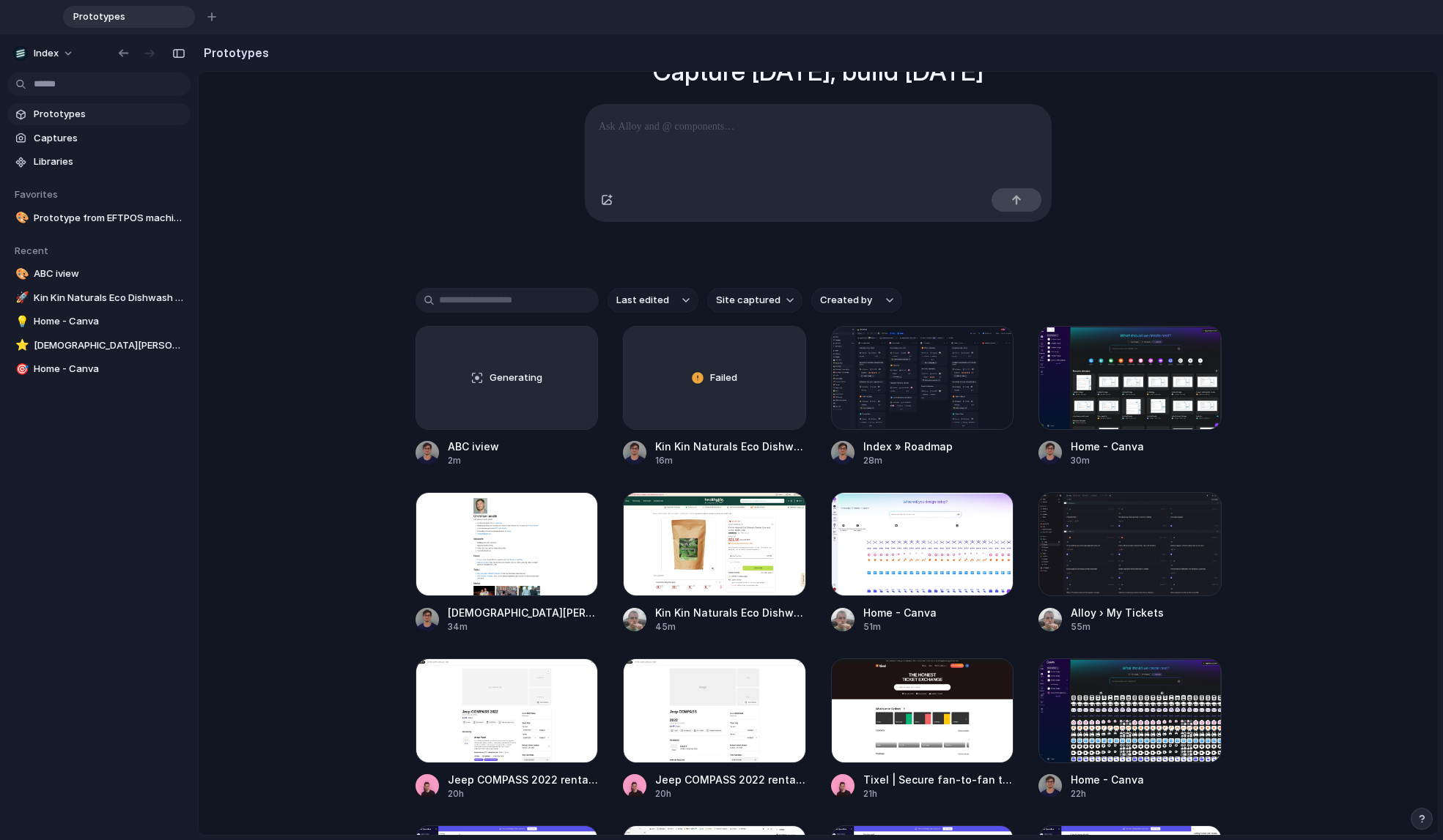
click at [327, 260] on div "Capture [DATE], build [DATE] Clone web app Clone screenshot Start from existing…" at bounding box center [818, 368] width 1239 height 875
